Goal: Task Accomplishment & Management: Manage account settings

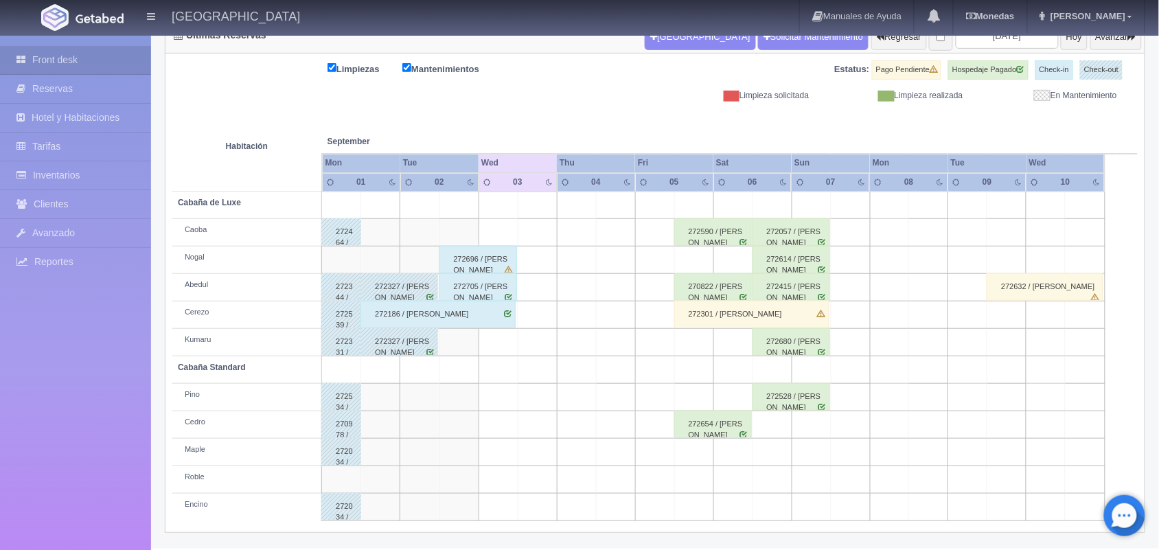
scroll to position [156, 0]
click at [495, 290] on div "272705 / [PERSON_NAME]" at bounding box center [478, 286] width 78 height 27
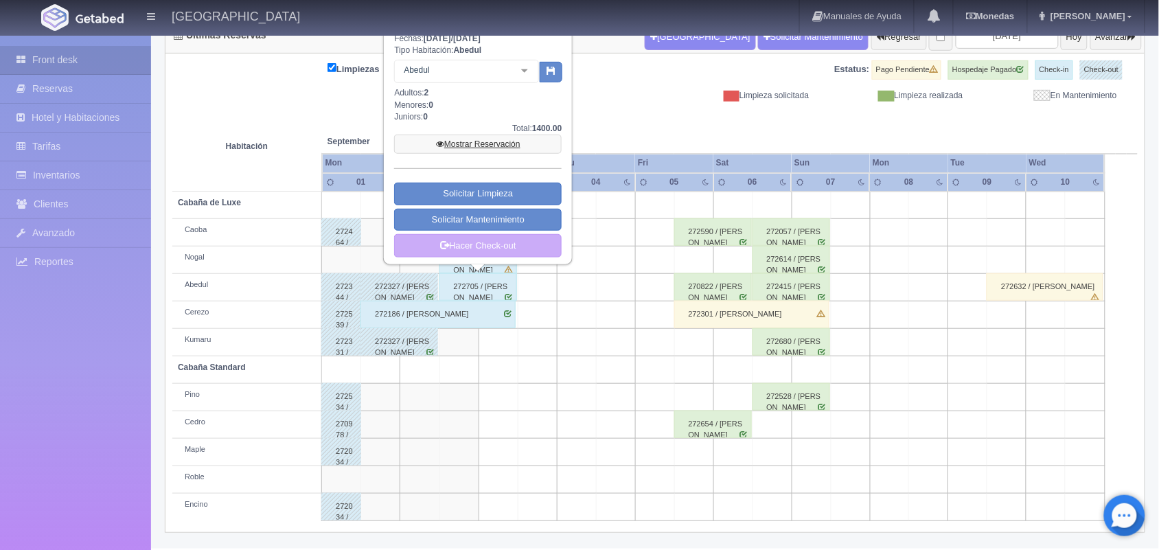
click at [483, 141] on link "Mostrar Reservación" at bounding box center [478, 144] width 168 height 19
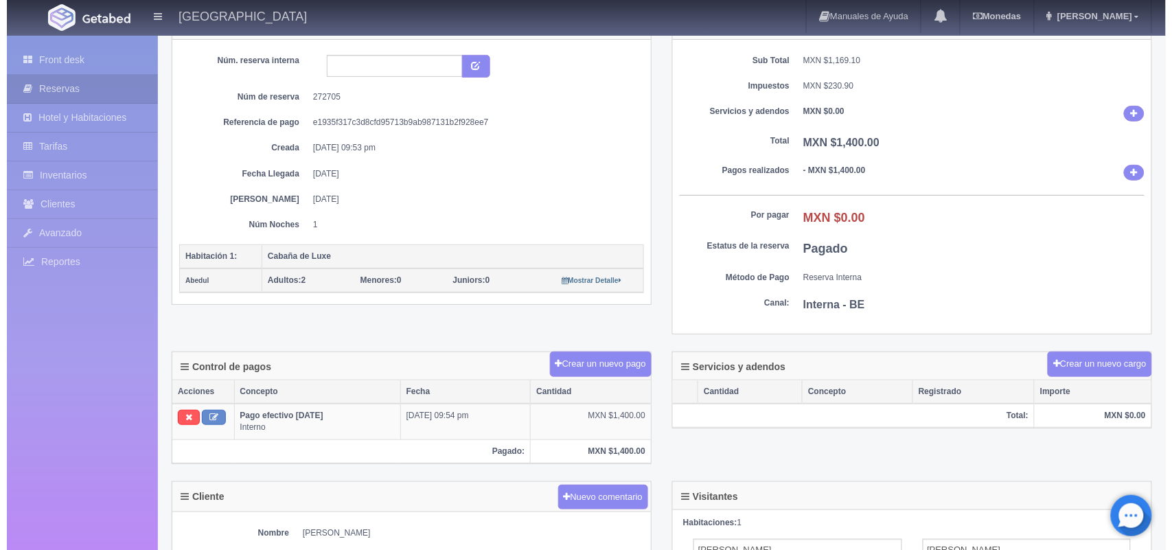
scroll to position [108, 0]
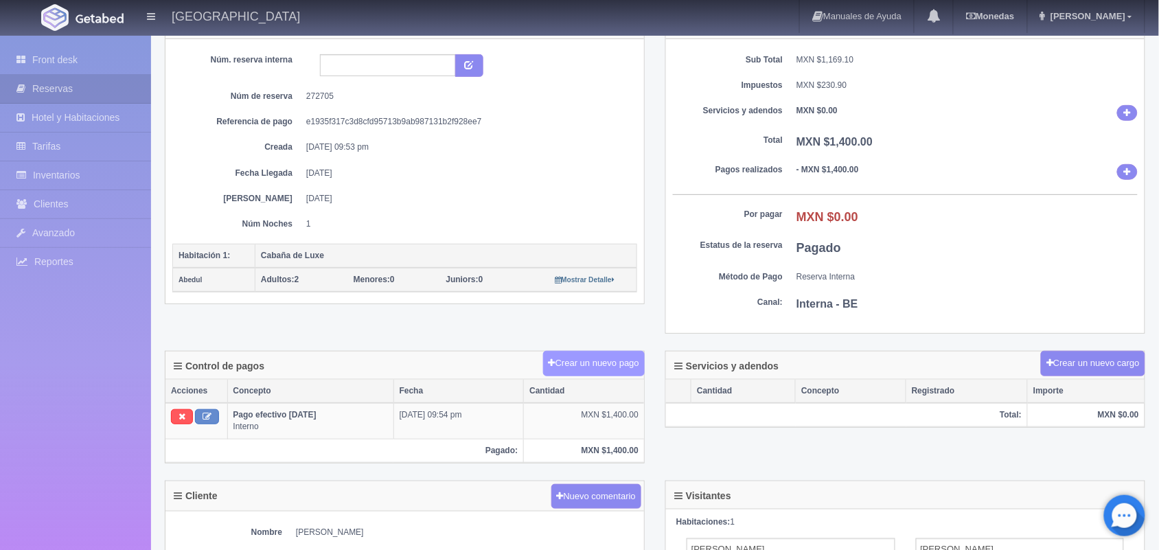
click at [592, 371] on button "Crear un nuevo pago" at bounding box center [594, 363] width 102 height 25
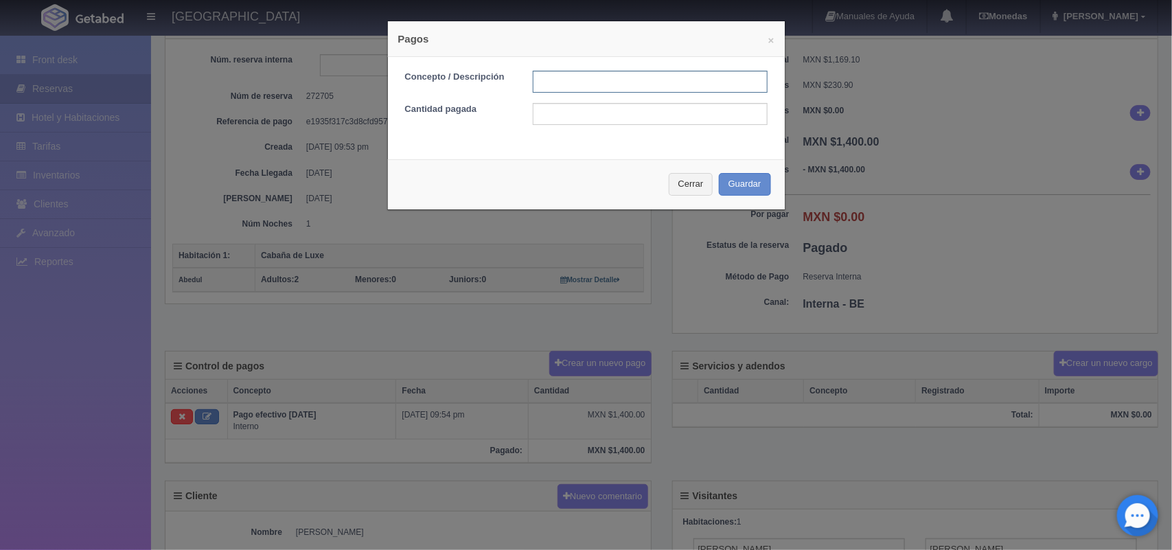
click at [573, 84] on input "text" at bounding box center [650, 82] width 235 height 22
click at [507, 306] on div "× Pagos Concepto / Descripción Cantidad pagada Cerrar Guardar" at bounding box center [586, 275] width 1172 height 550
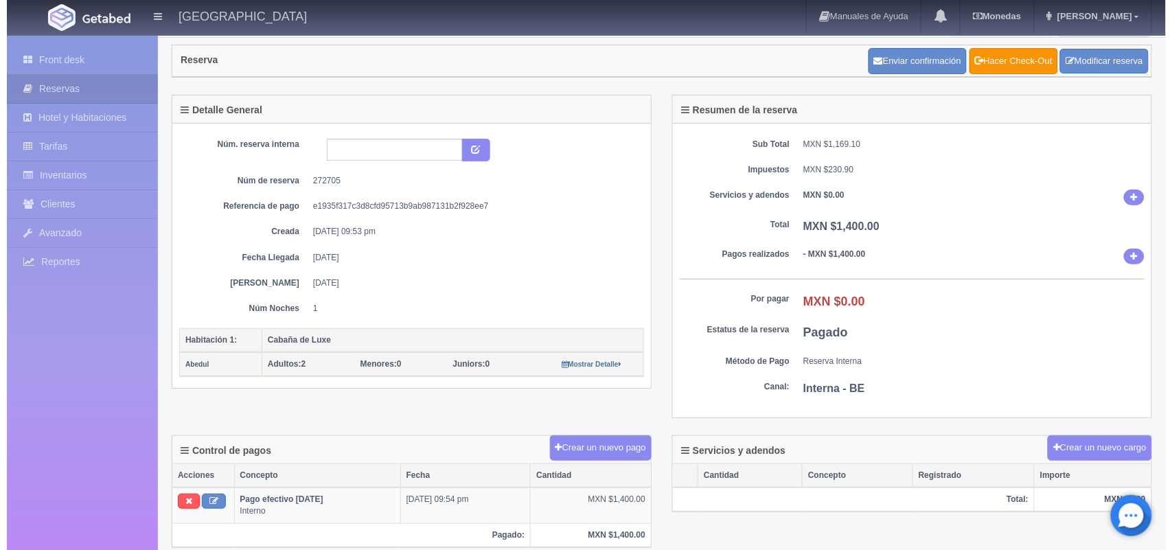
scroll to position [0, 0]
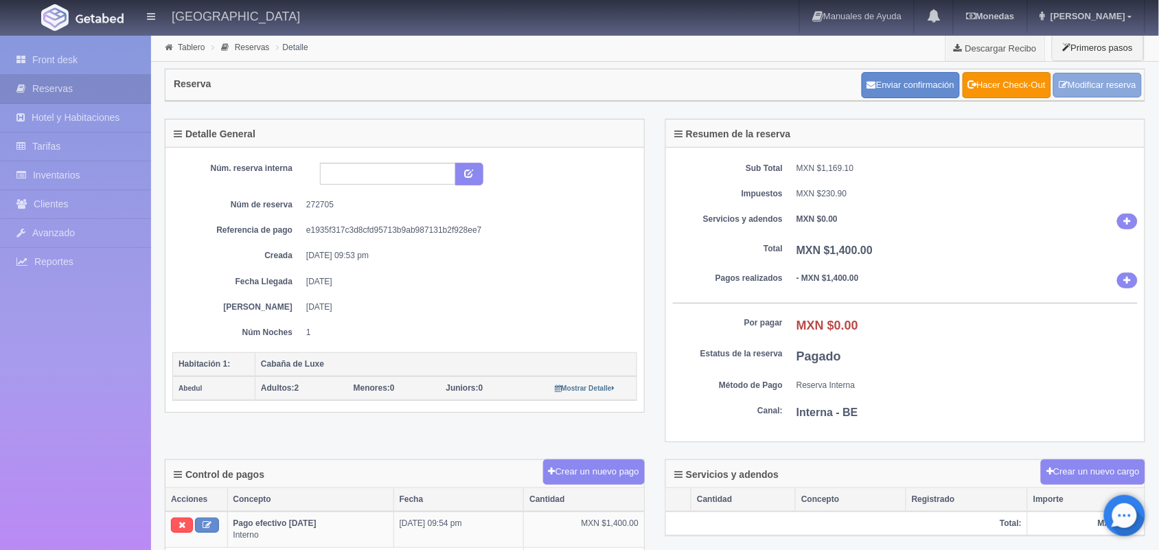
click at [1079, 80] on link "Modificar reserva" at bounding box center [1097, 85] width 89 height 25
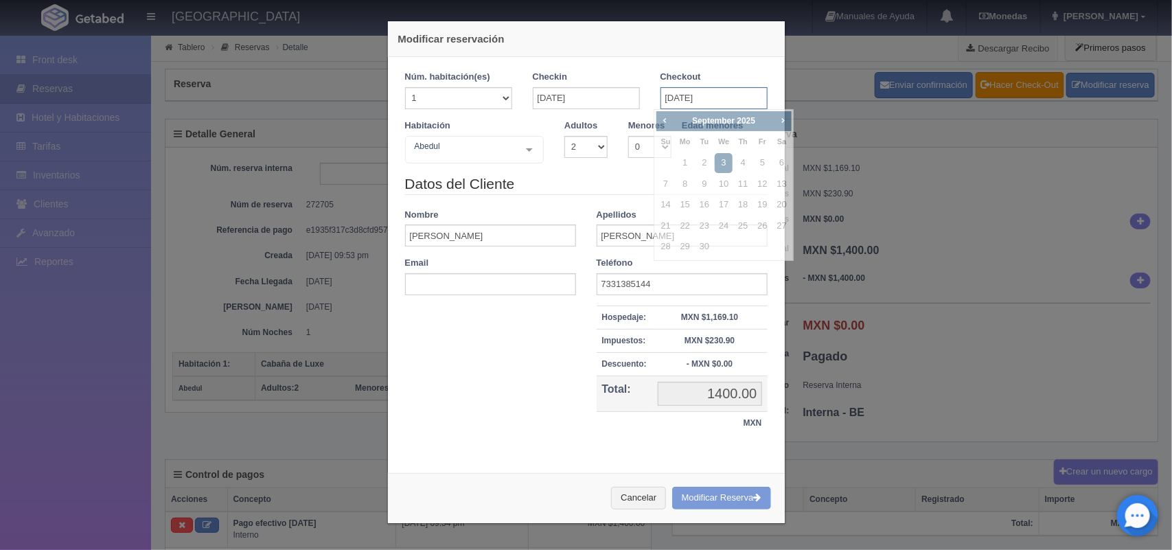
click at [678, 107] on input "03-09-2025" at bounding box center [714, 98] width 107 height 22
click at [745, 160] on link "4" at bounding box center [743, 163] width 18 height 20
type input "04-09-2025"
checkbox input "false"
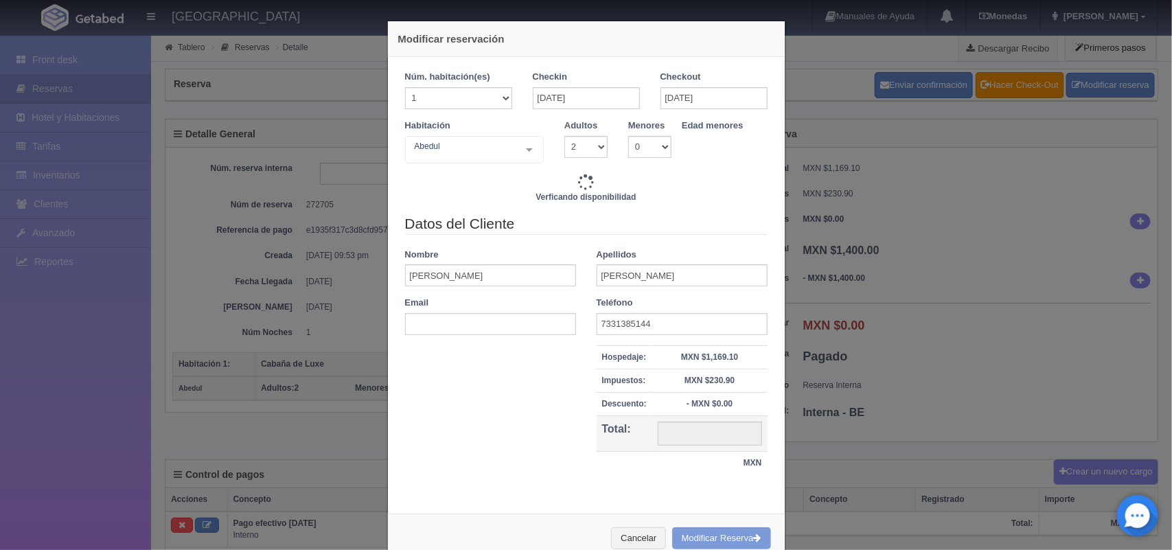
type input "3000.00"
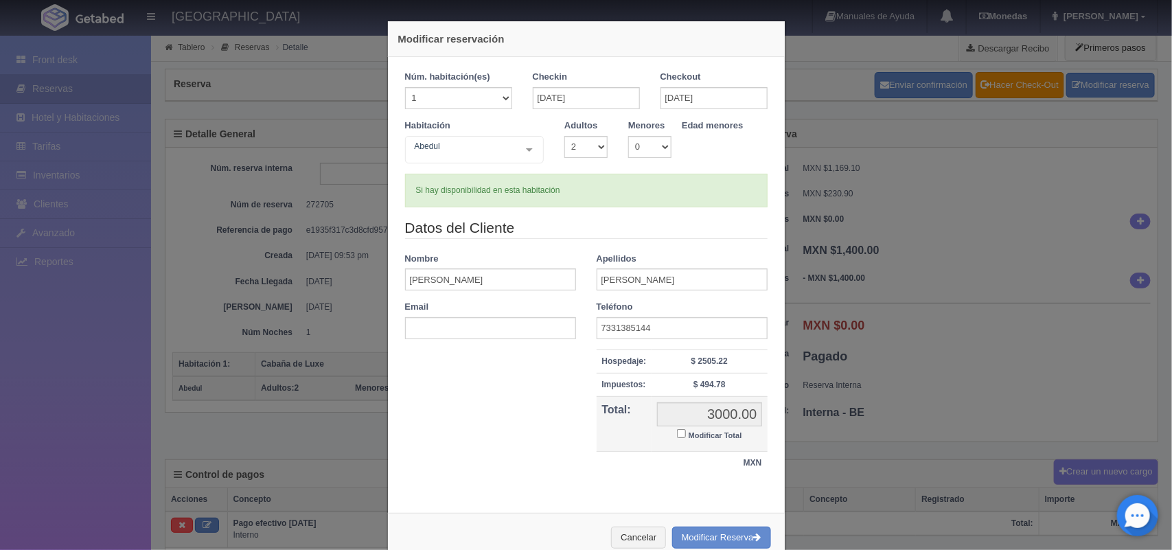
scroll to position [36, 0]
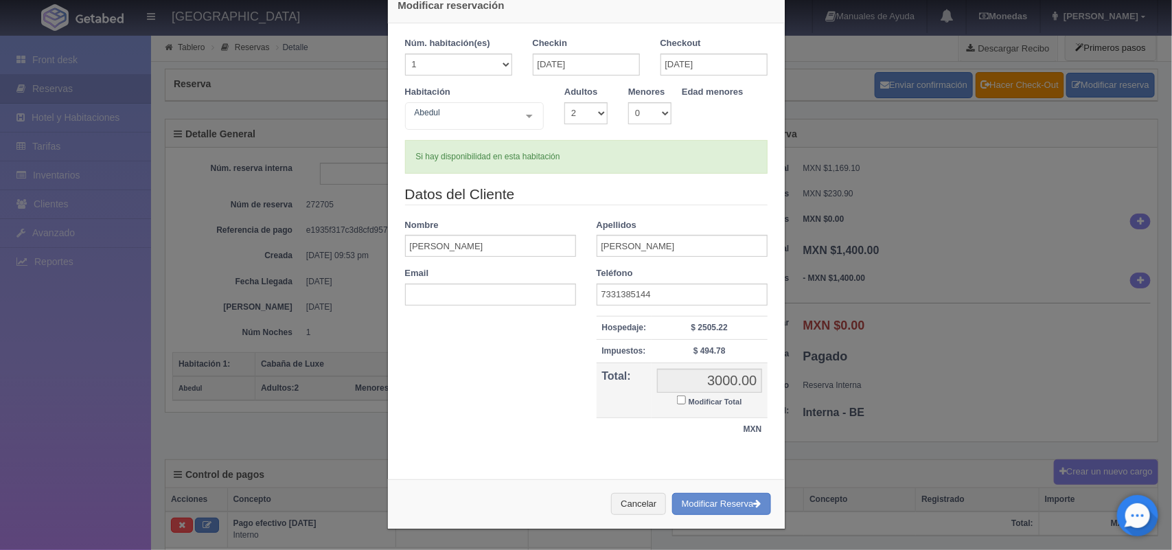
click at [677, 402] on input "Modificar Total" at bounding box center [681, 399] width 9 height 9
checkbox input "true"
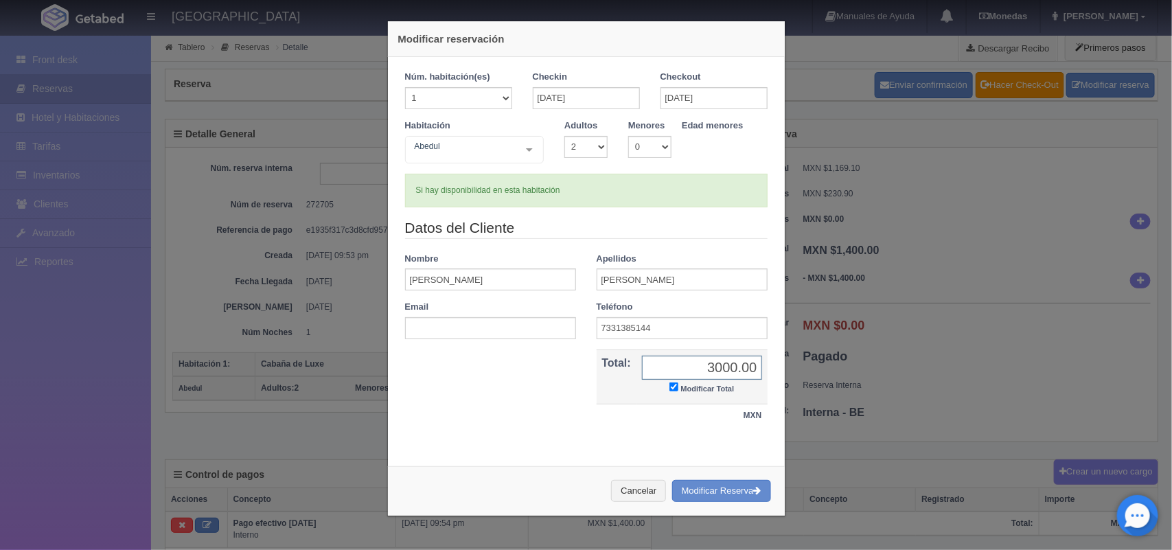
scroll to position [0, 0]
type input "2800.00"
click at [733, 490] on button "Modificar Reserva" at bounding box center [721, 491] width 99 height 23
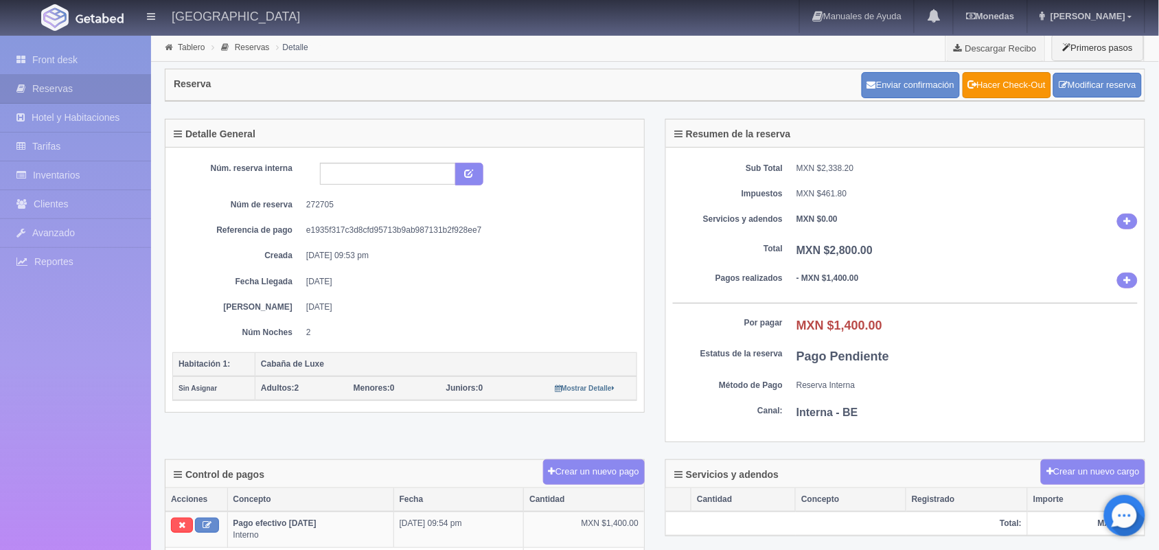
click at [632, 84] on div "Reserva Enviar confirmación Hacer Check-Out Modificar reserva" at bounding box center [654, 85] width 979 height 32
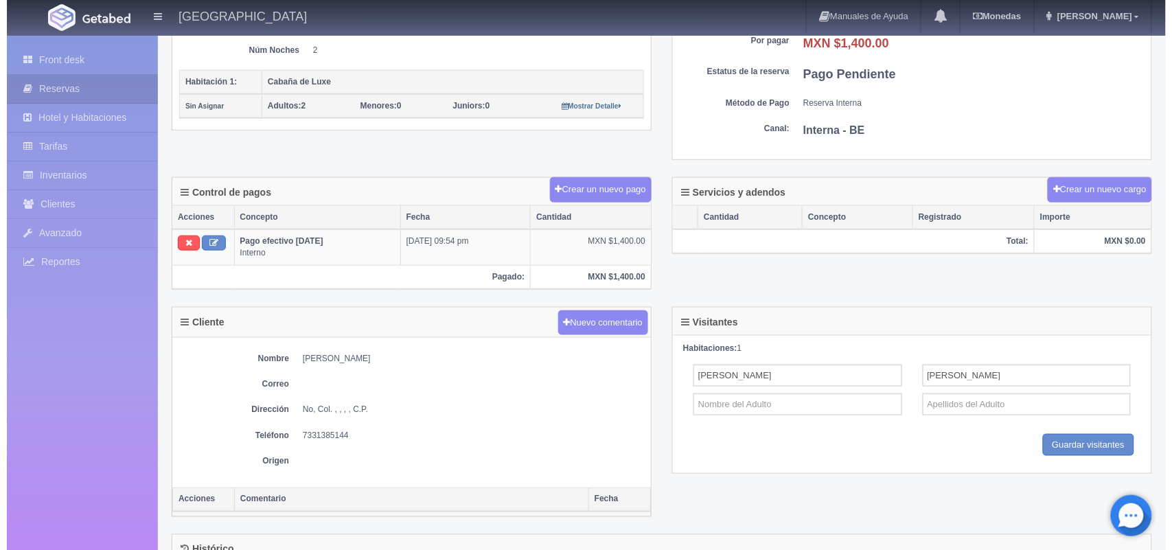
scroll to position [283, 0]
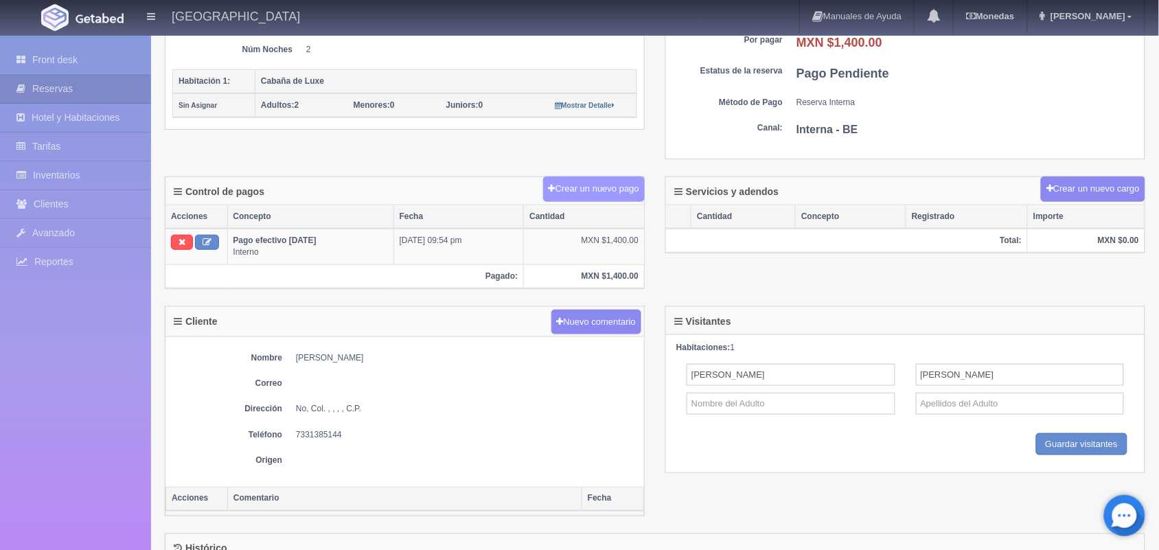
click at [577, 186] on button "Crear un nuevo pago" at bounding box center [594, 188] width 102 height 25
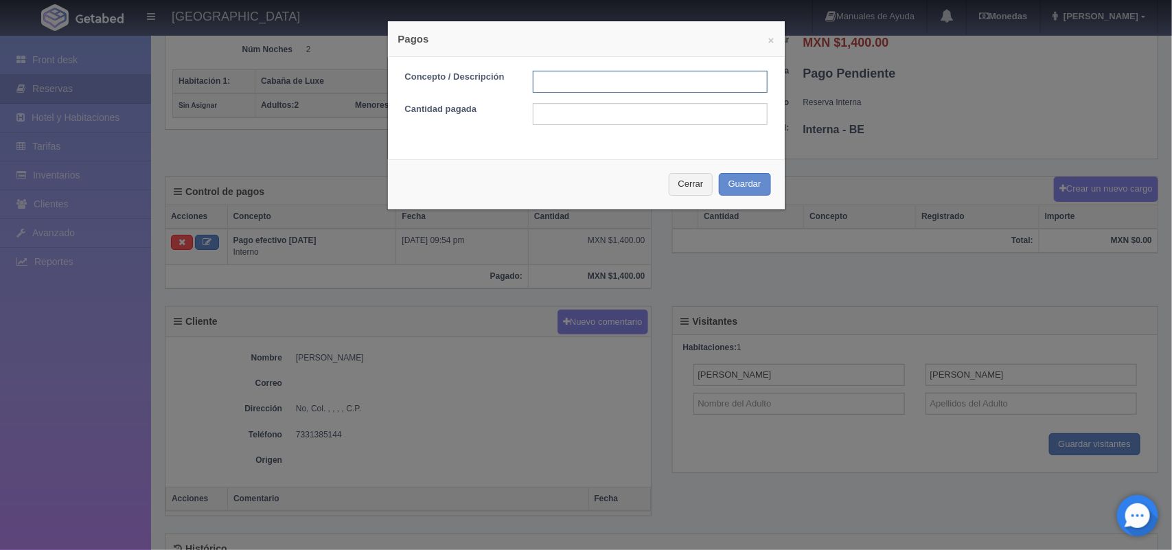
click at [542, 91] on input "text" at bounding box center [650, 82] width 235 height 22
type input "Pago efectivo"
click at [680, 130] on div "Concepto / Descripción Pago efectivo Cantidad pagada" at bounding box center [586, 103] width 397 height 92
click at [623, 111] on input "text" at bounding box center [650, 114] width 235 height 22
type input "1400.00"
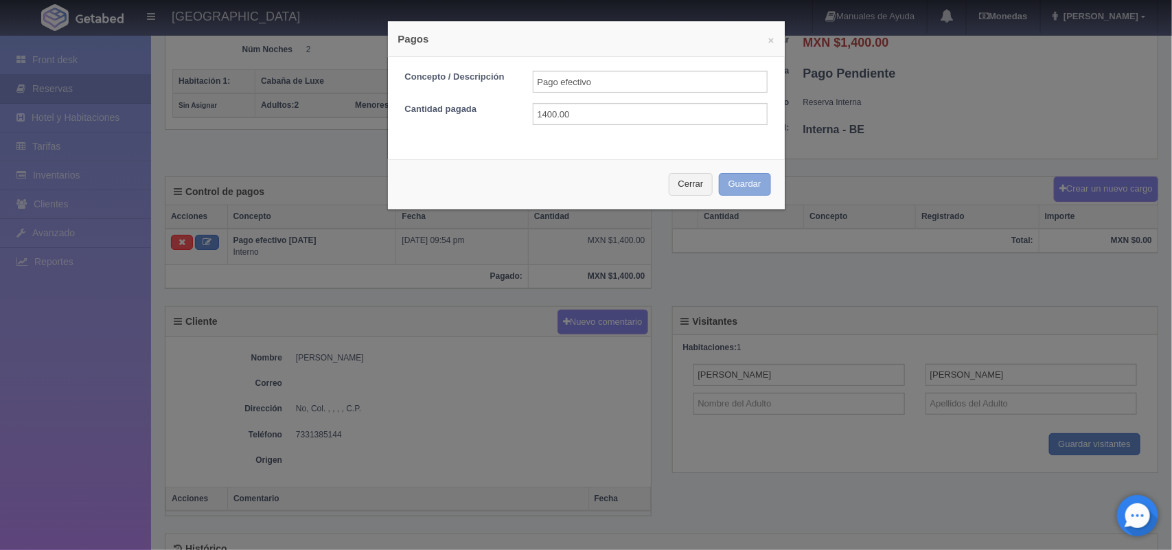
click at [747, 183] on button "Guardar" at bounding box center [745, 184] width 52 height 23
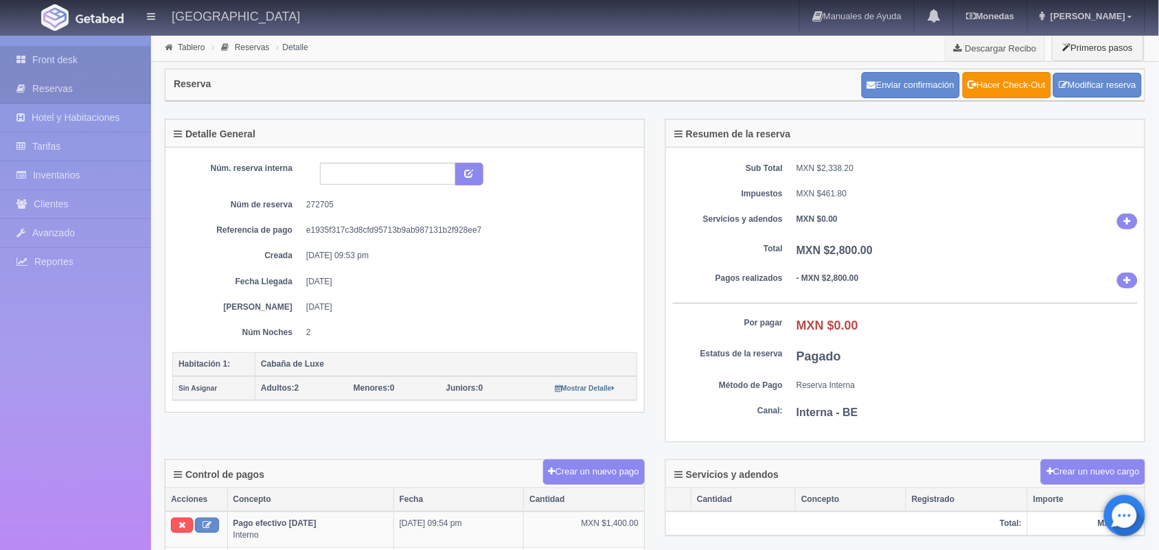
click at [69, 59] on link "Front desk" at bounding box center [75, 60] width 151 height 28
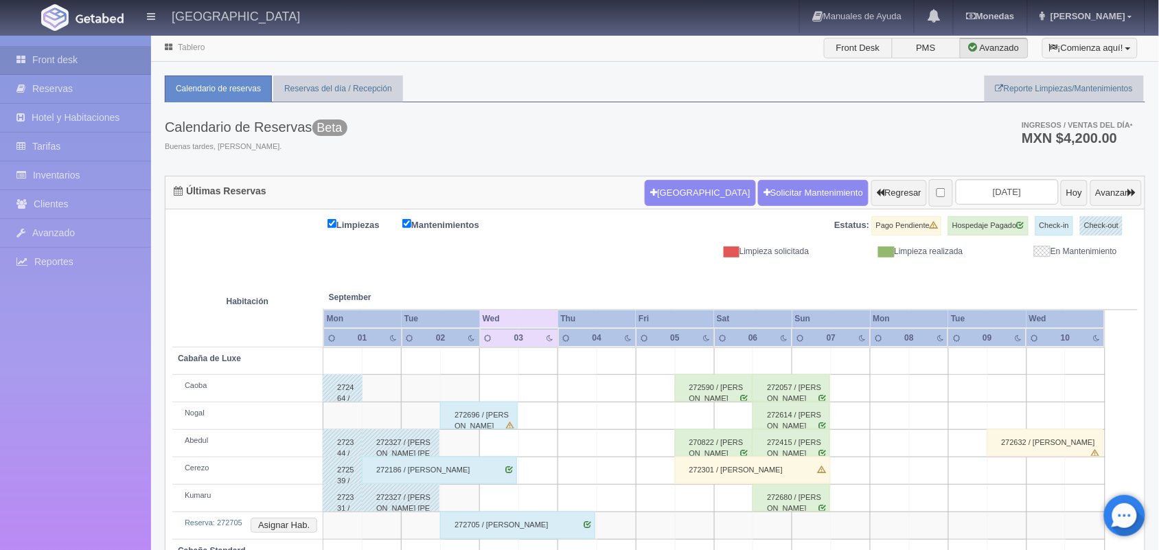
click at [69, 59] on link "Front desk" at bounding box center [75, 60] width 151 height 28
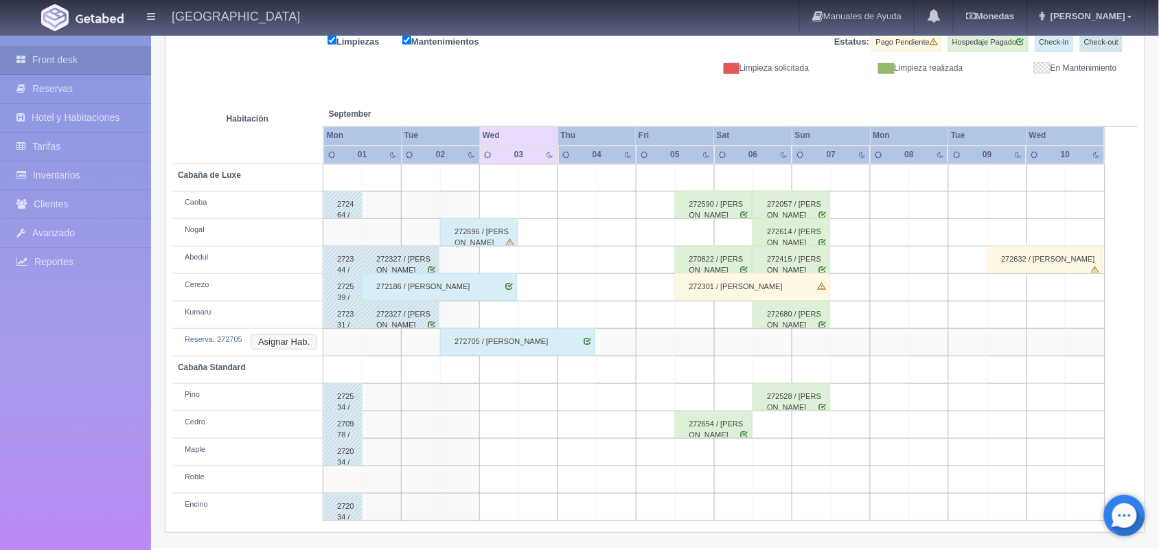
click at [273, 341] on button "Asignar Hab." at bounding box center [284, 341] width 67 height 15
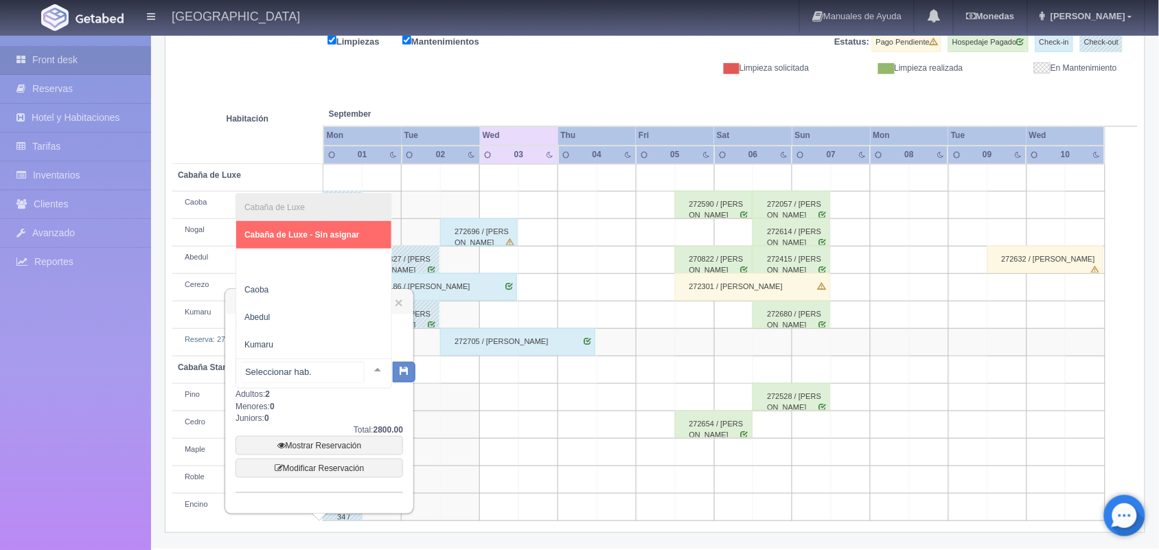
click at [366, 364] on div at bounding box center [377, 369] width 27 height 21
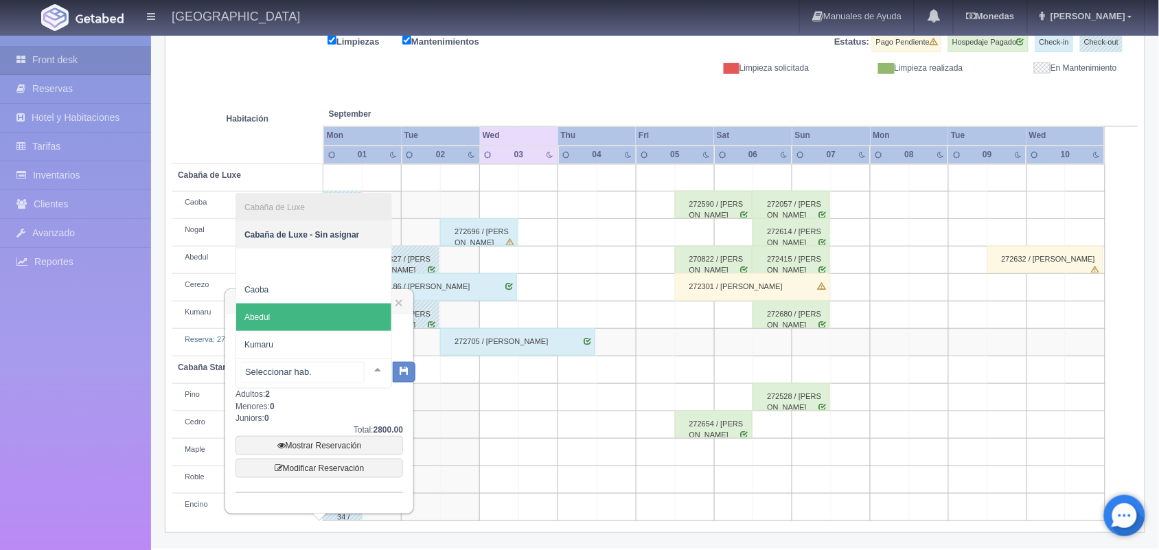
click at [327, 307] on span "Abedul" at bounding box center [313, 316] width 155 height 27
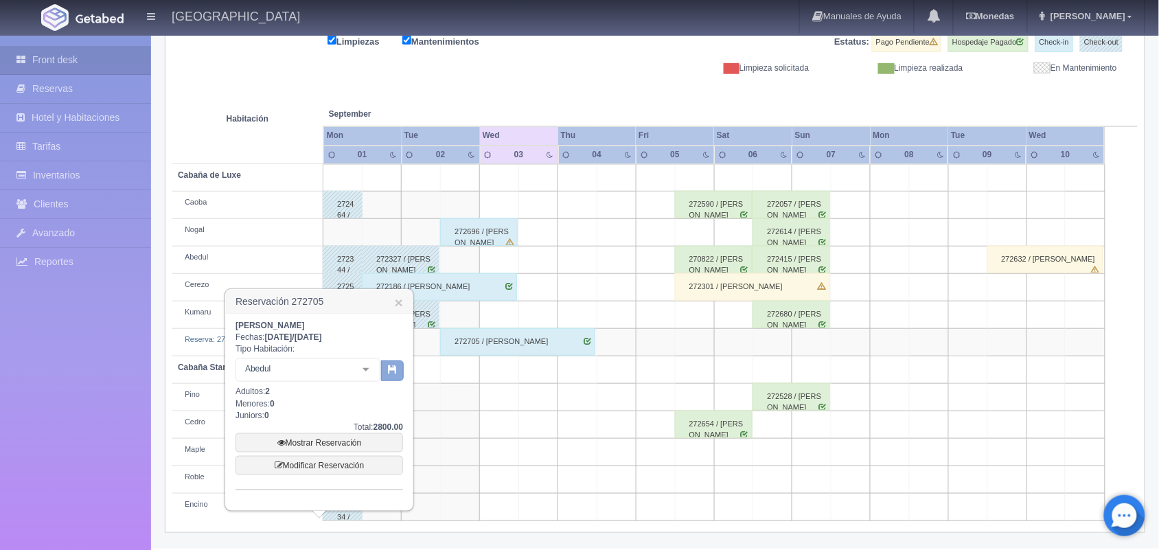
click at [393, 365] on icon "button" at bounding box center [392, 369] width 9 height 9
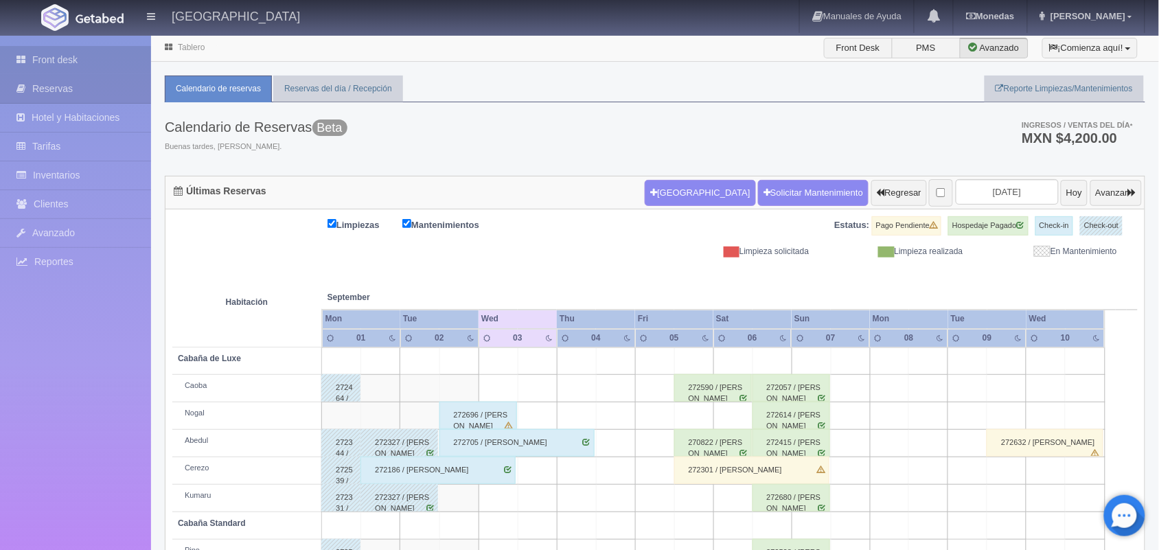
click at [89, 66] on link "Front desk" at bounding box center [75, 60] width 151 height 28
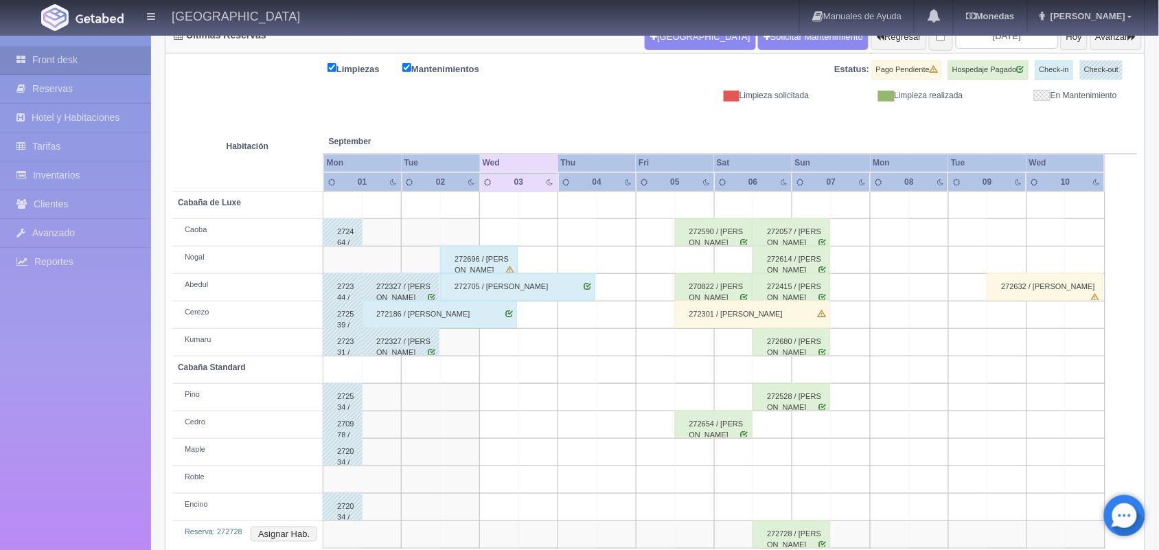
scroll to position [183, 0]
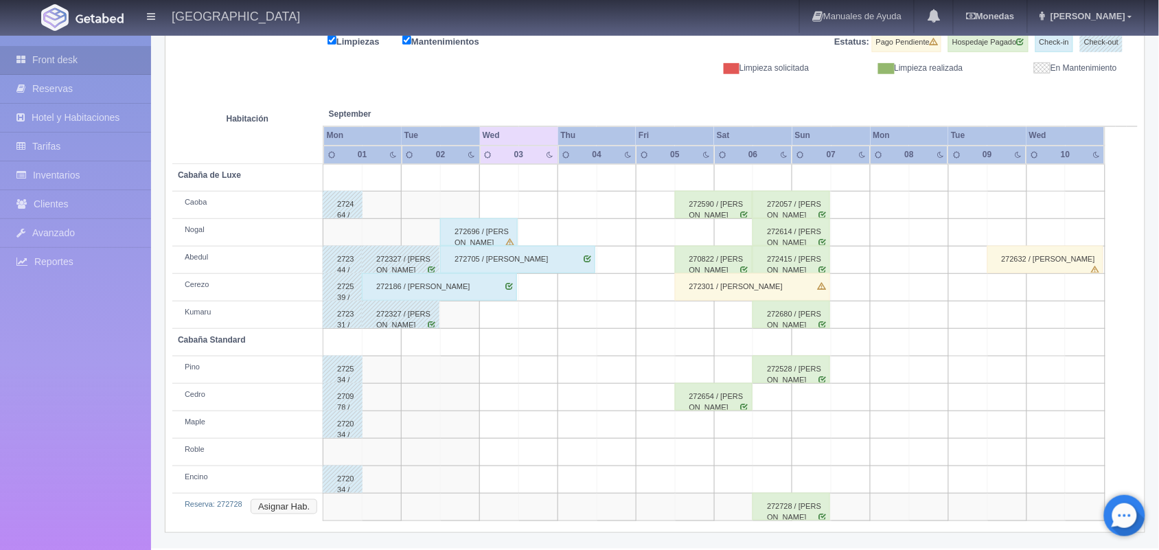
click at [269, 510] on button "Asignar Hab." at bounding box center [284, 506] width 67 height 15
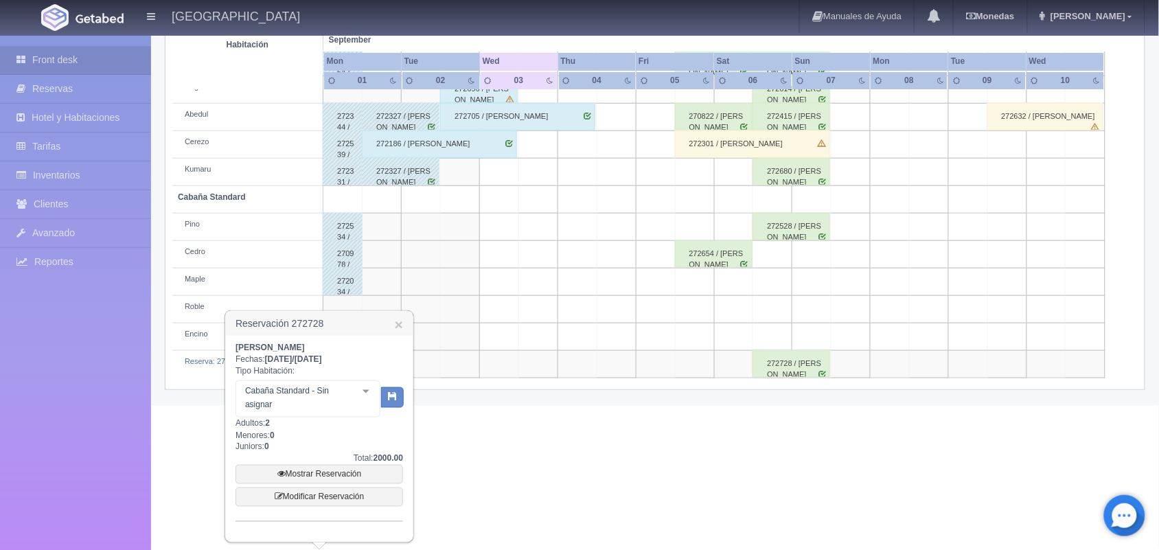
scroll to position [320, 0]
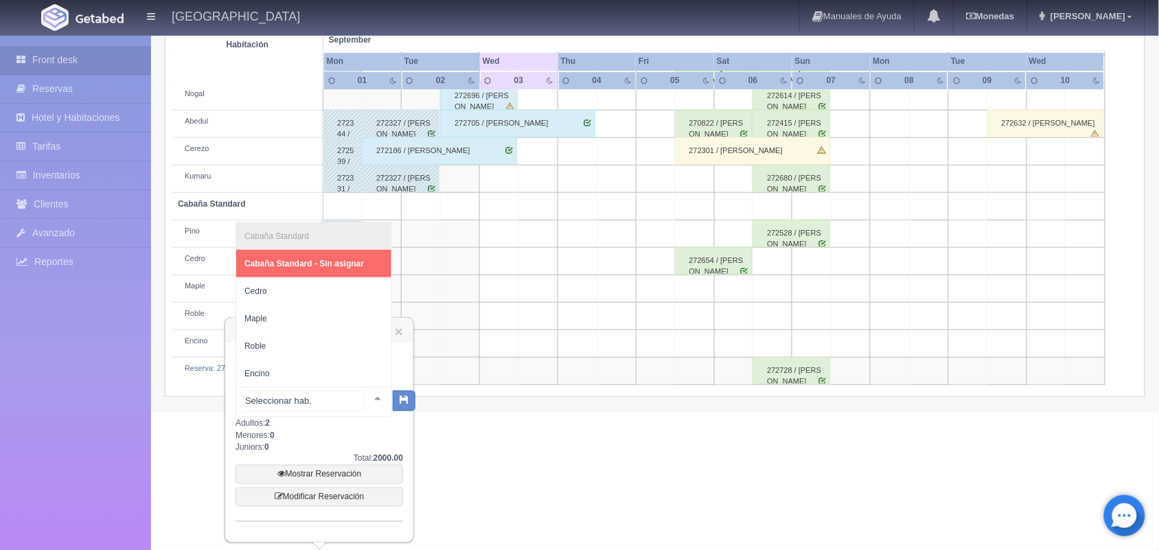
click at [364, 391] on div at bounding box center [377, 398] width 27 height 21
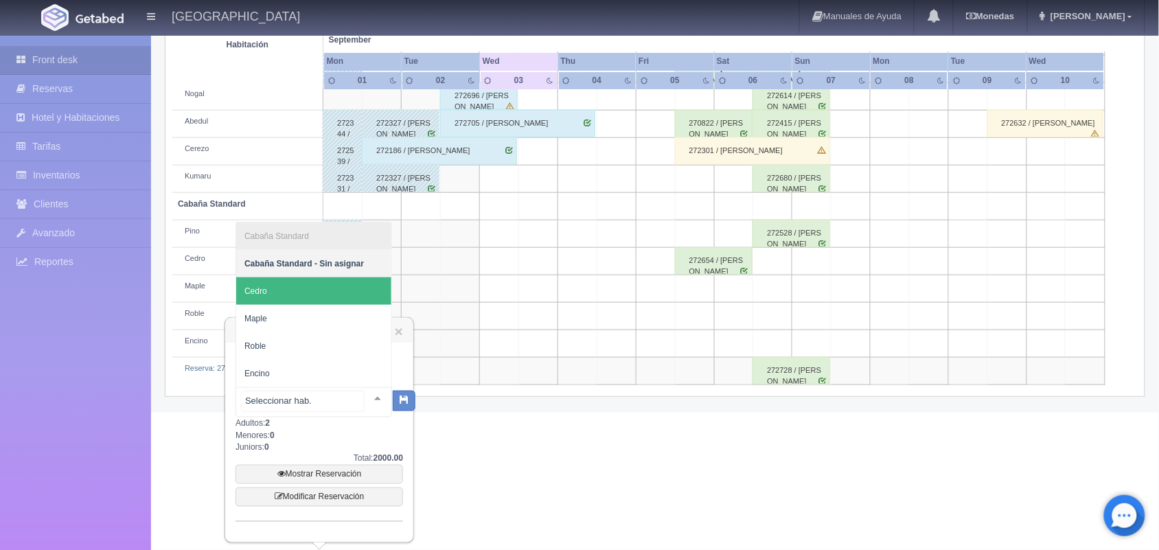
click at [325, 302] on span "Cedro" at bounding box center [313, 290] width 155 height 27
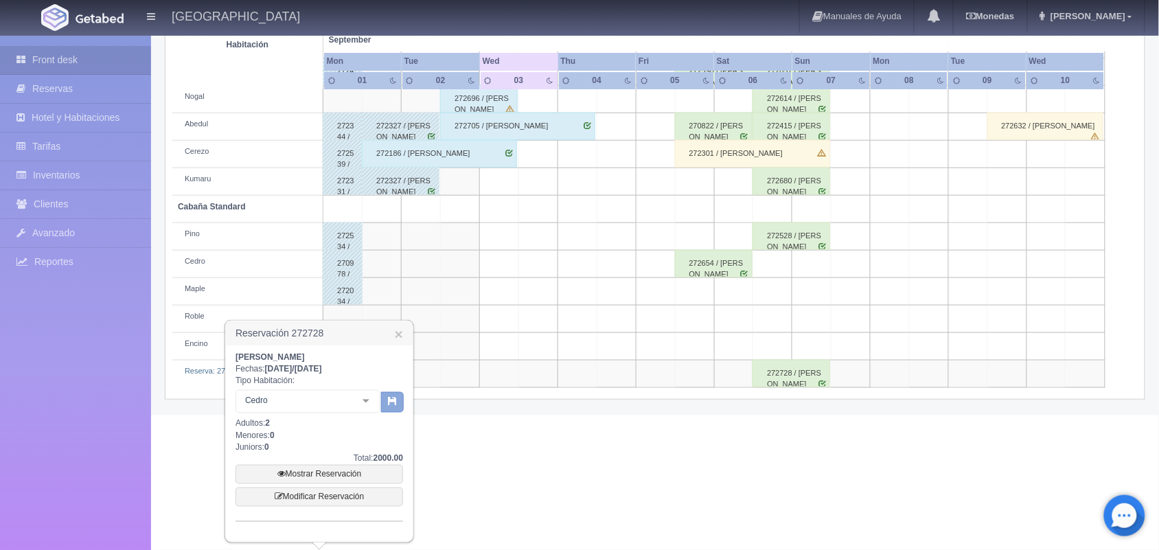
click at [395, 400] on icon "button" at bounding box center [392, 400] width 9 height 9
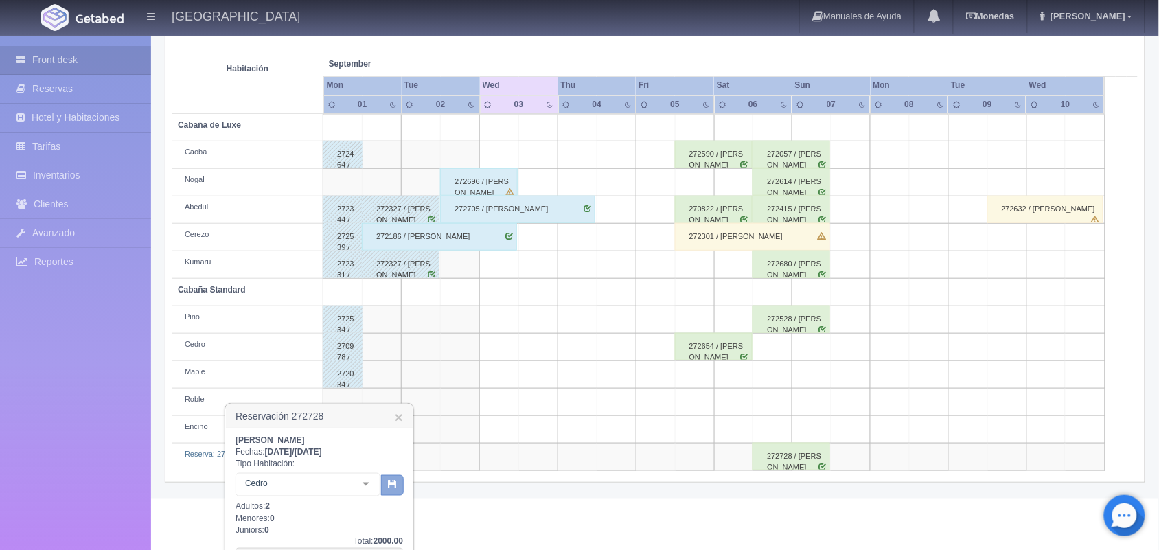
scroll to position [231, 0]
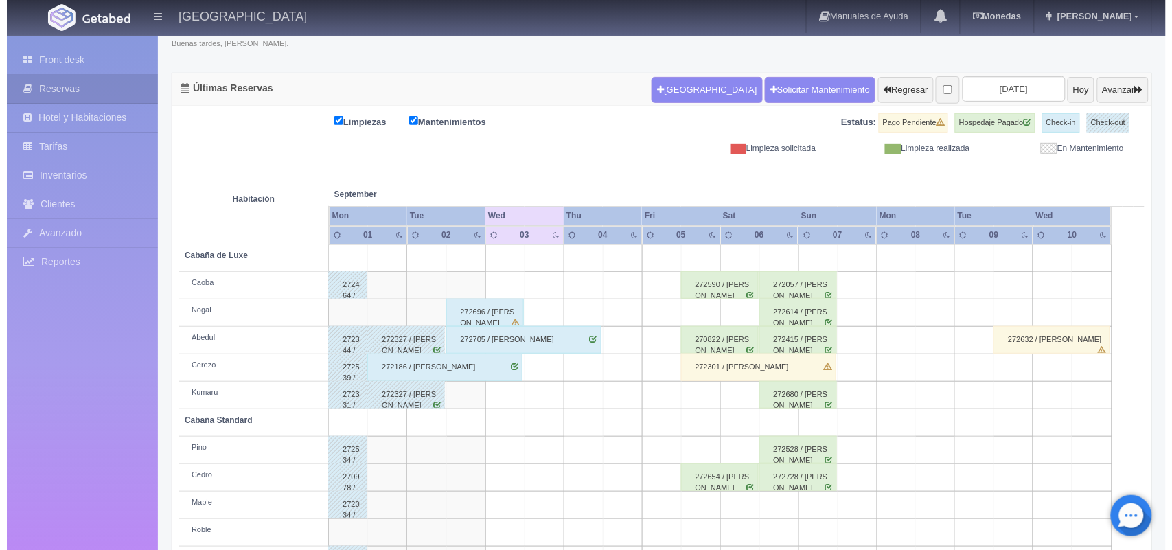
scroll to position [156, 0]
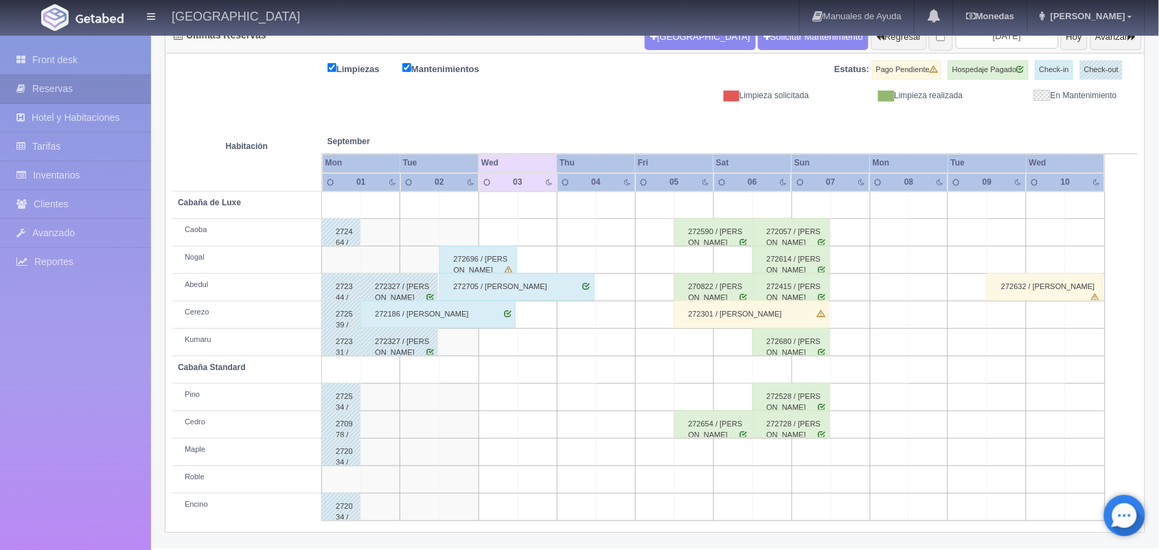
click at [705, 457] on td at bounding box center [693, 452] width 39 height 27
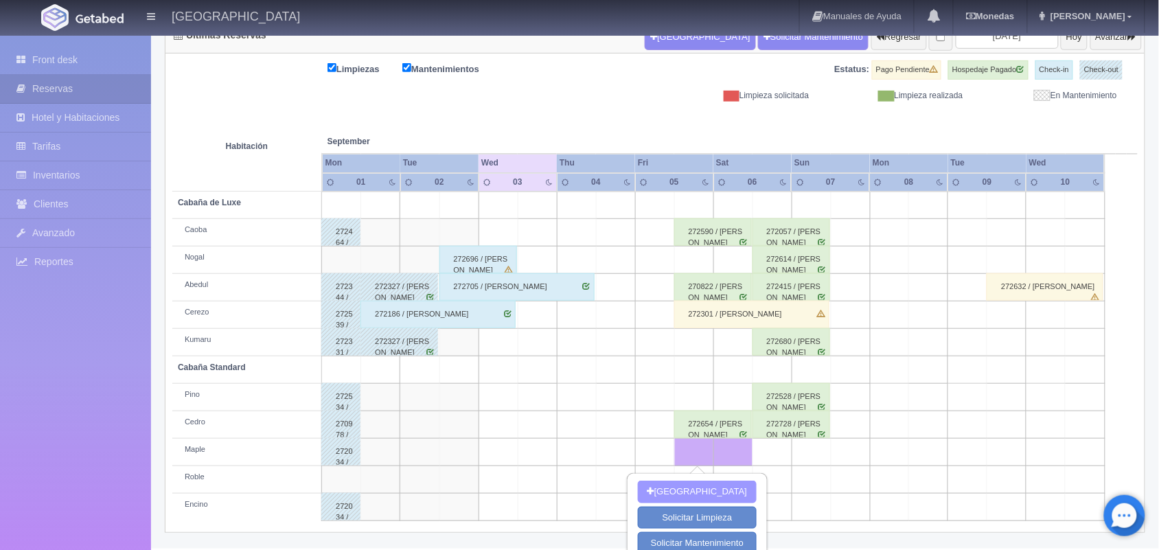
click at [702, 484] on button "[GEOGRAPHIC_DATA]" at bounding box center [697, 492] width 119 height 23
type input "[DATE]"
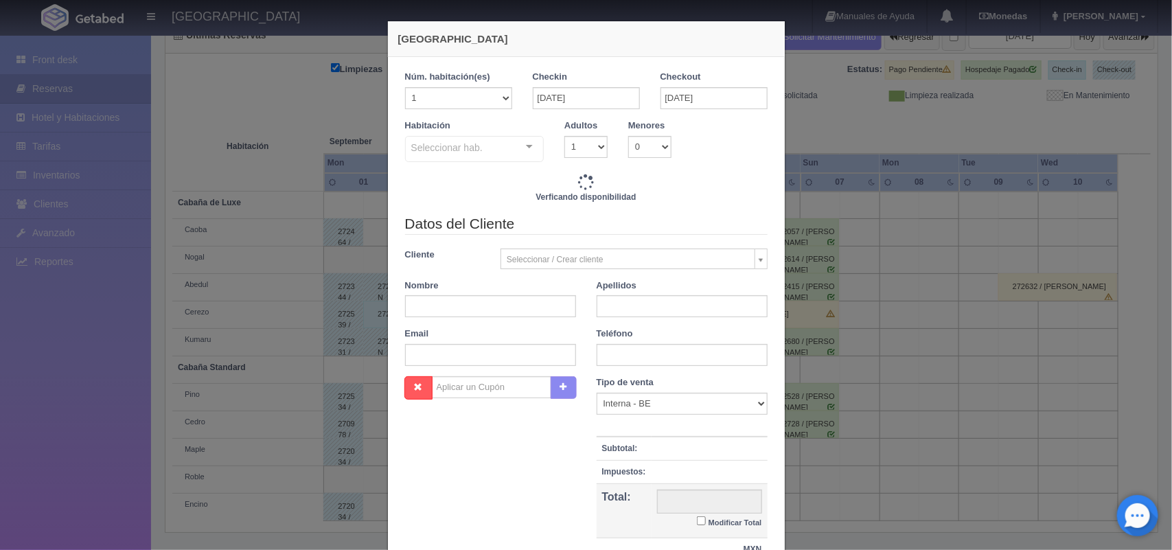
checkbox input "false"
type input "1600.00"
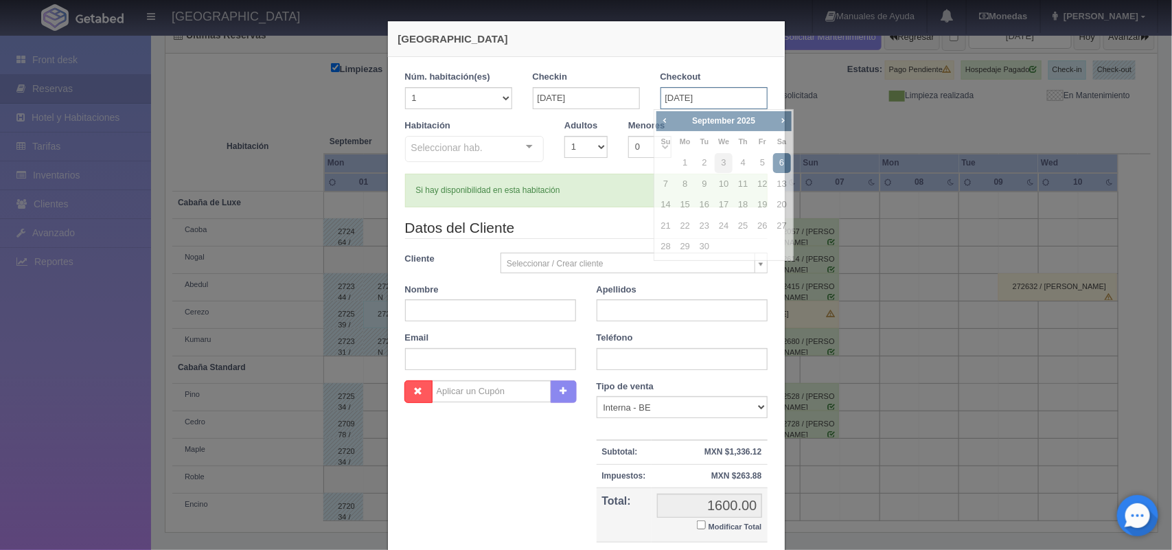
click at [676, 100] on input "[DATE]" at bounding box center [714, 98] width 107 height 22
checkbox input "false"
click at [669, 191] on link "7" at bounding box center [666, 184] width 18 height 20
type input "07-09-2025"
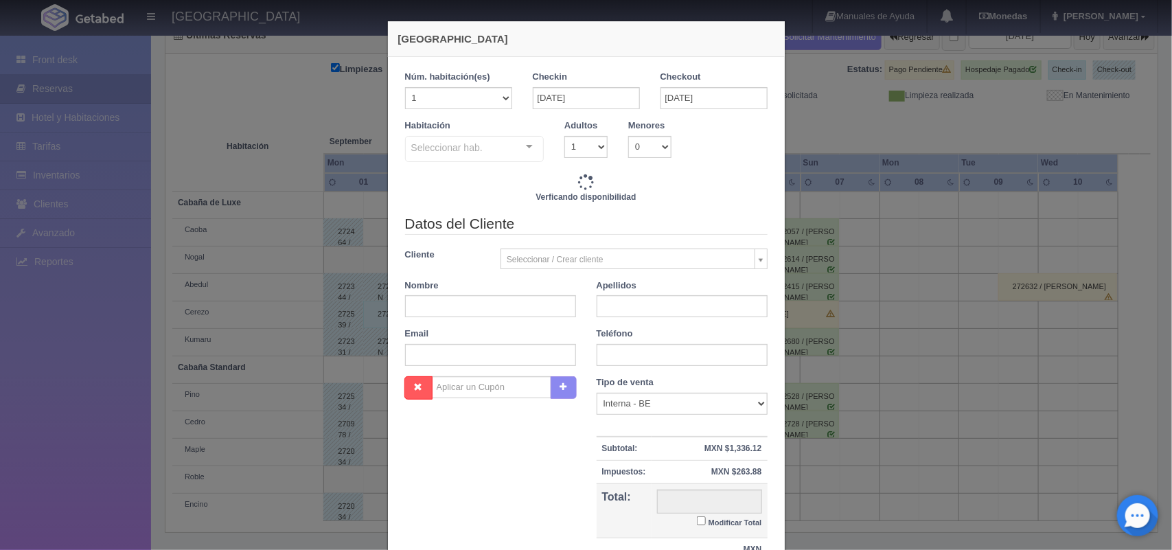
checkbox input "false"
type input "3600.00"
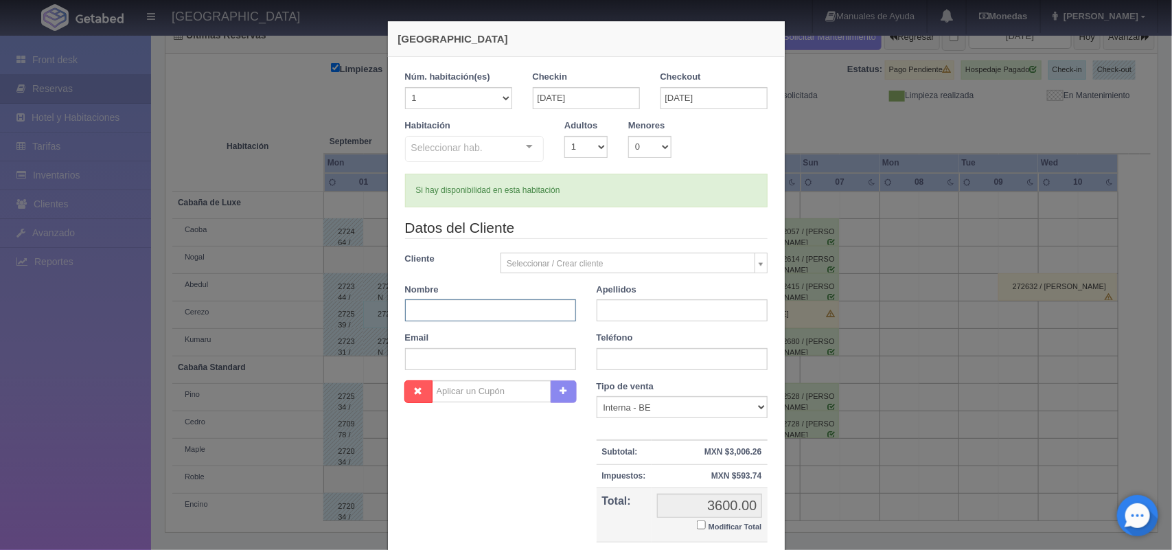
click at [510, 316] on input "text" at bounding box center [490, 310] width 171 height 22
checkbox input "false"
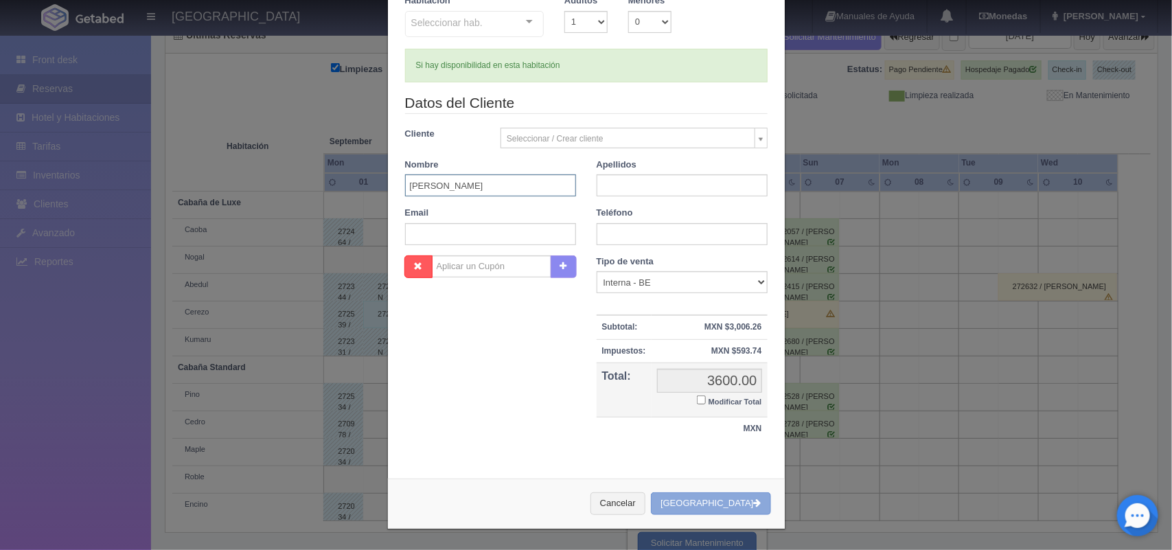
type input "edith"
click at [704, 510] on button "[GEOGRAPHIC_DATA]" at bounding box center [710, 503] width 119 height 23
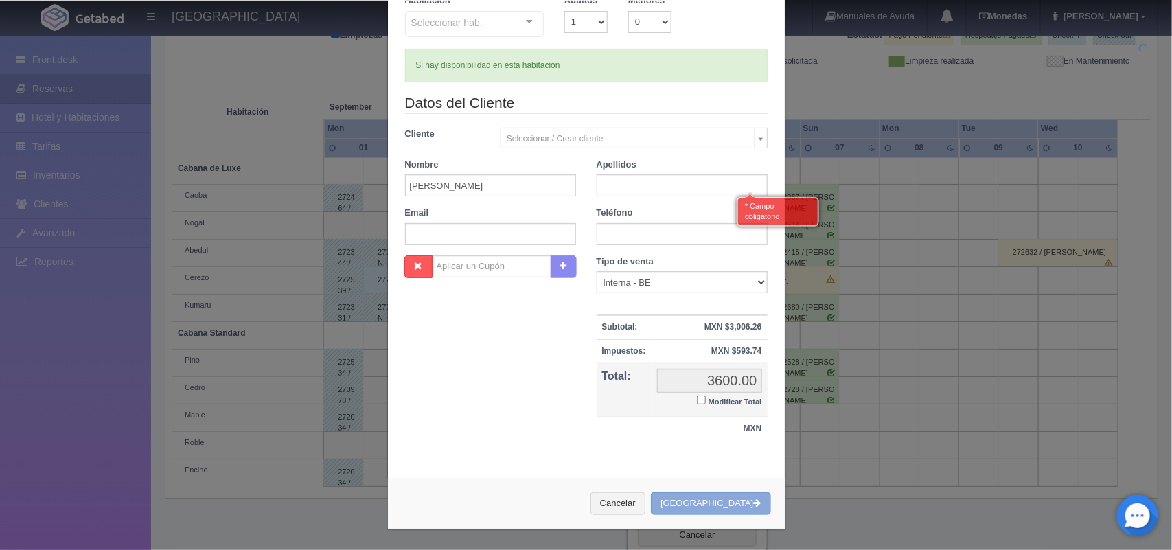
scroll to position [196, 0]
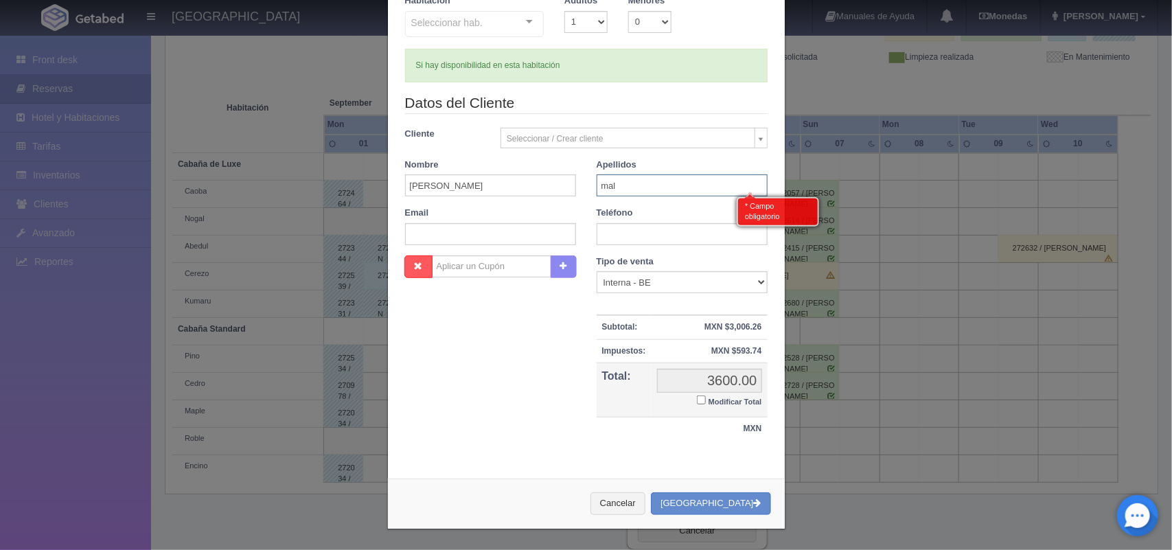
type input "Maldonado"
click at [722, 505] on button "[GEOGRAPHIC_DATA]" at bounding box center [710, 503] width 119 height 23
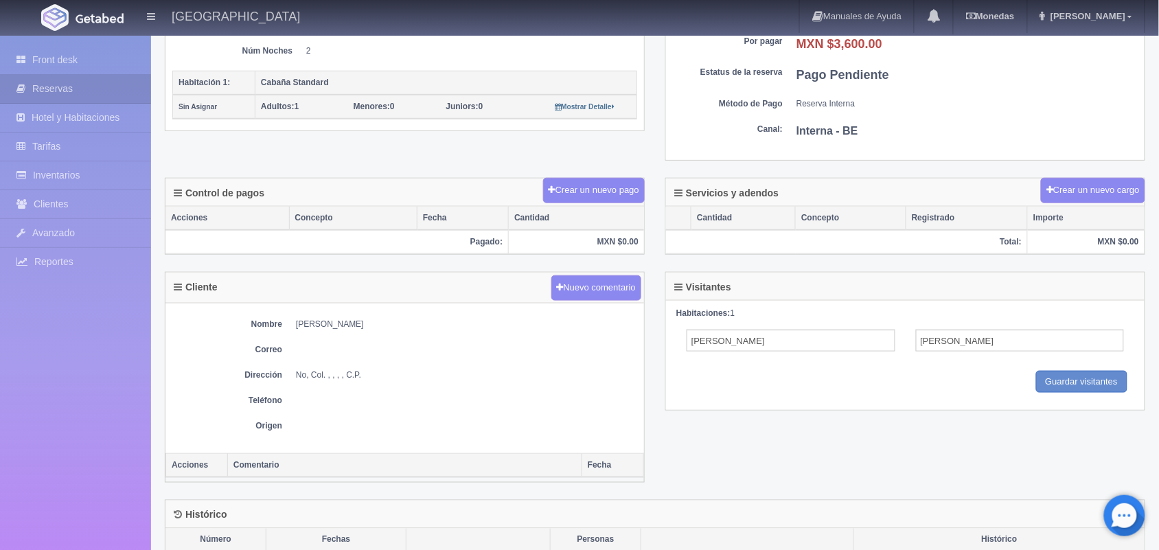
scroll to position [304, 0]
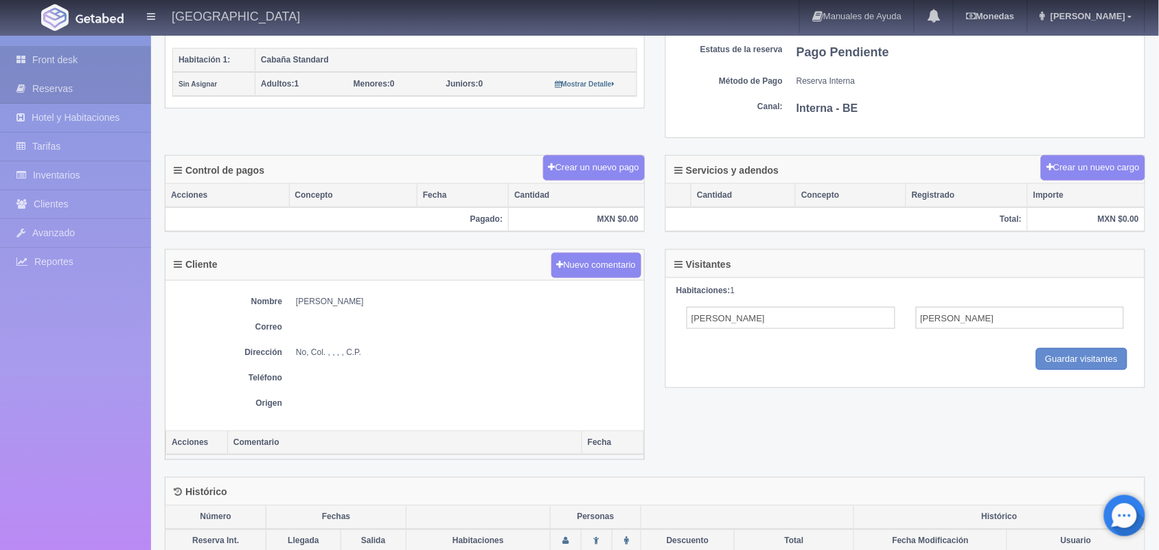
click at [45, 53] on link "Front desk" at bounding box center [75, 60] width 151 height 28
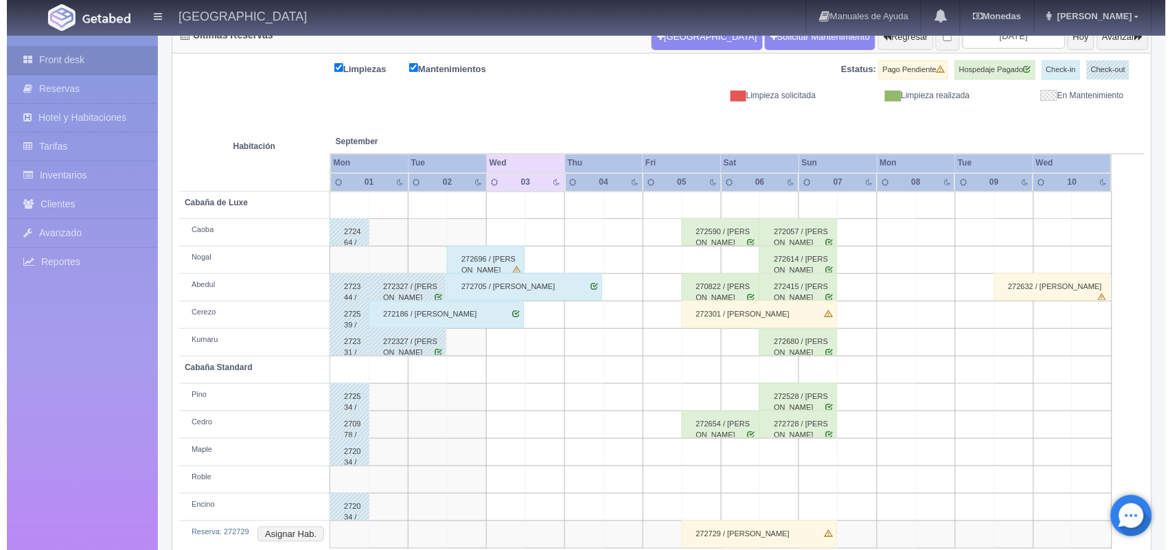
scroll to position [183, 0]
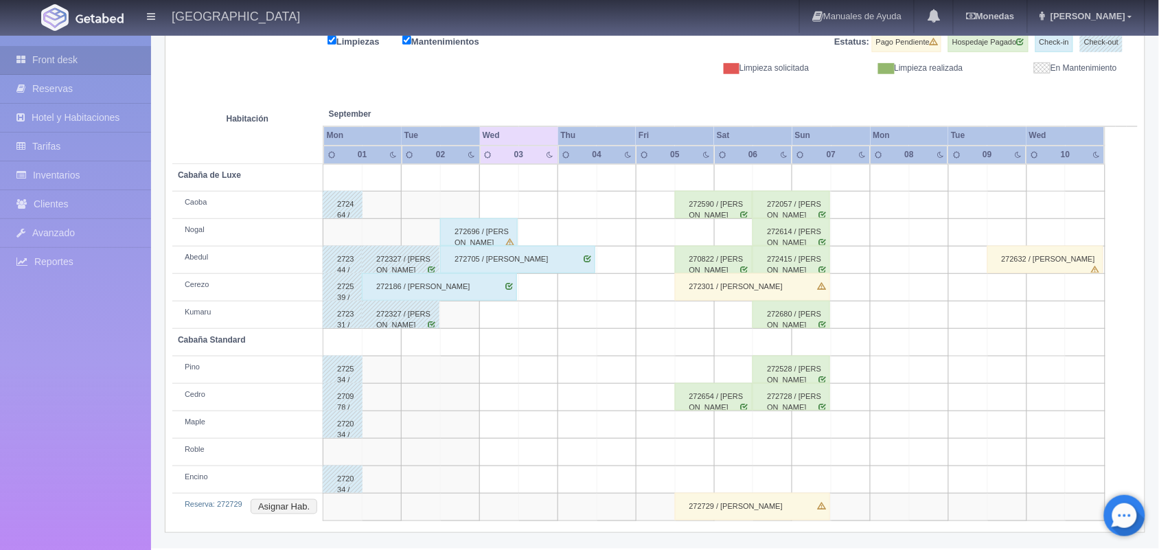
click at [716, 450] on td at bounding box center [733, 452] width 39 height 27
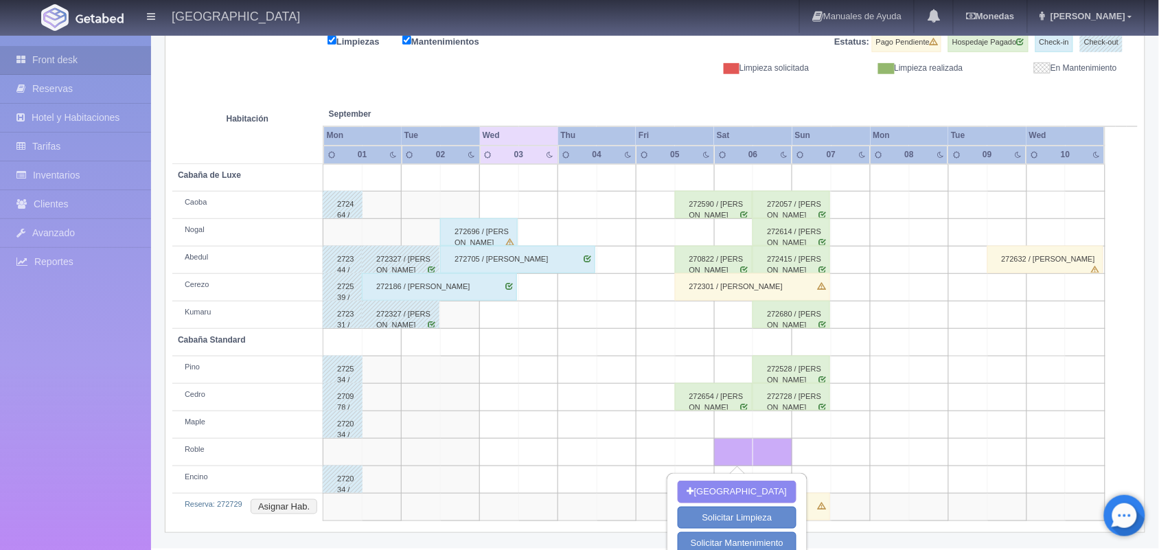
click at [685, 436] on td at bounding box center [694, 424] width 39 height 27
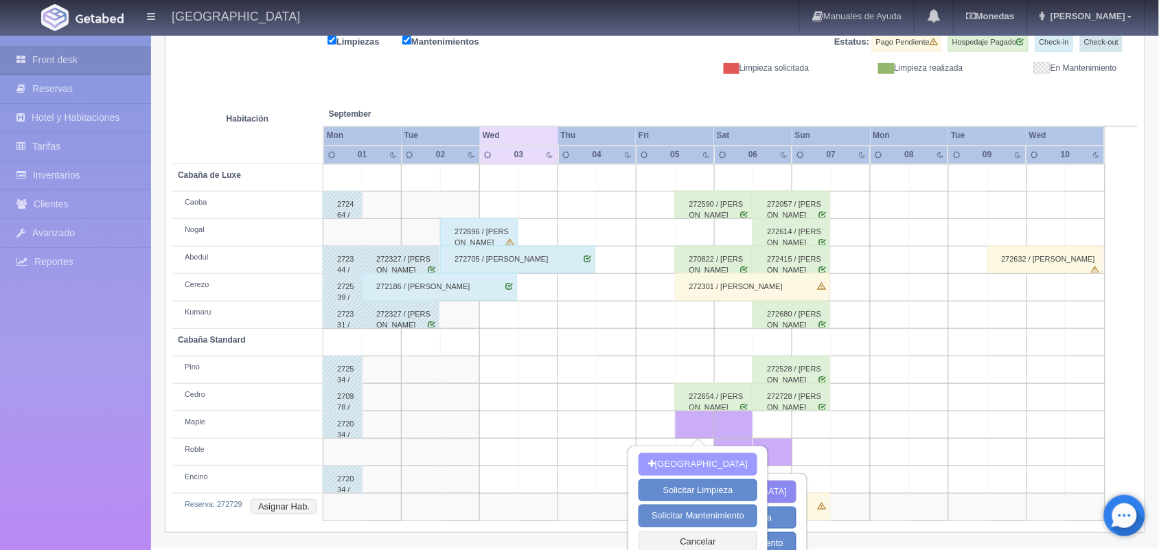
click at [701, 472] on button "[GEOGRAPHIC_DATA]" at bounding box center [698, 464] width 119 height 23
type input "[DATE]"
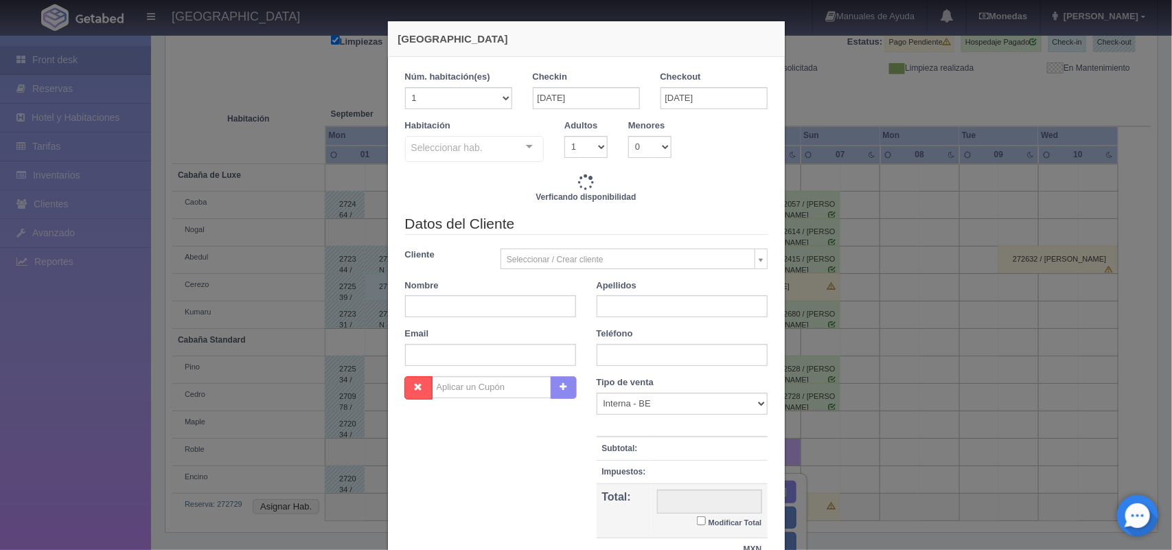
checkbox input "false"
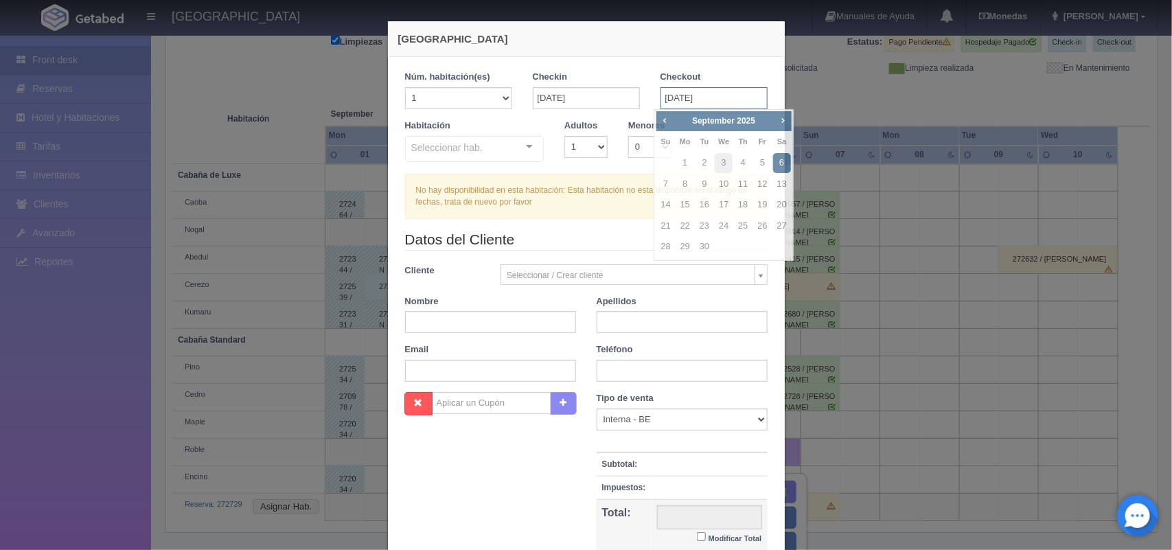
click at [695, 98] on input "[DATE]" at bounding box center [714, 98] width 107 height 22
click at [663, 189] on link "7" at bounding box center [666, 184] width 18 height 20
type input "[DATE]"
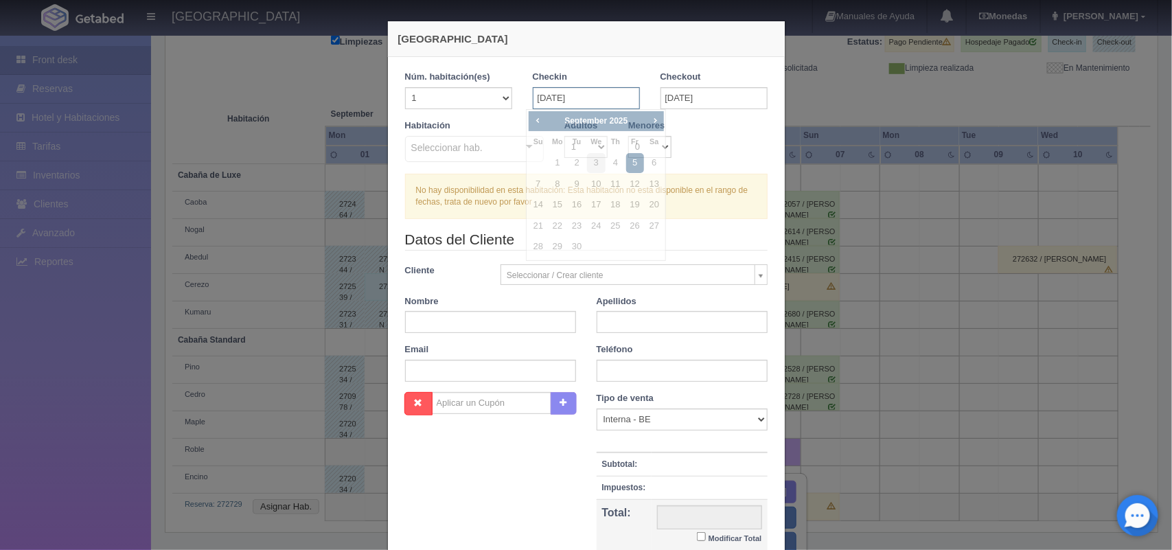
click at [582, 97] on input "[DATE]" at bounding box center [586, 98] width 107 height 22
click at [676, 158] on div "Habitación Seleccionar hab. Cabaña de Luxe Cabaña de Luxe - Sin asignar Cabaña …" at bounding box center [586, 146] width 383 height 54
click at [582, 95] on input "[DATE]" at bounding box center [586, 98] width 107 height 22
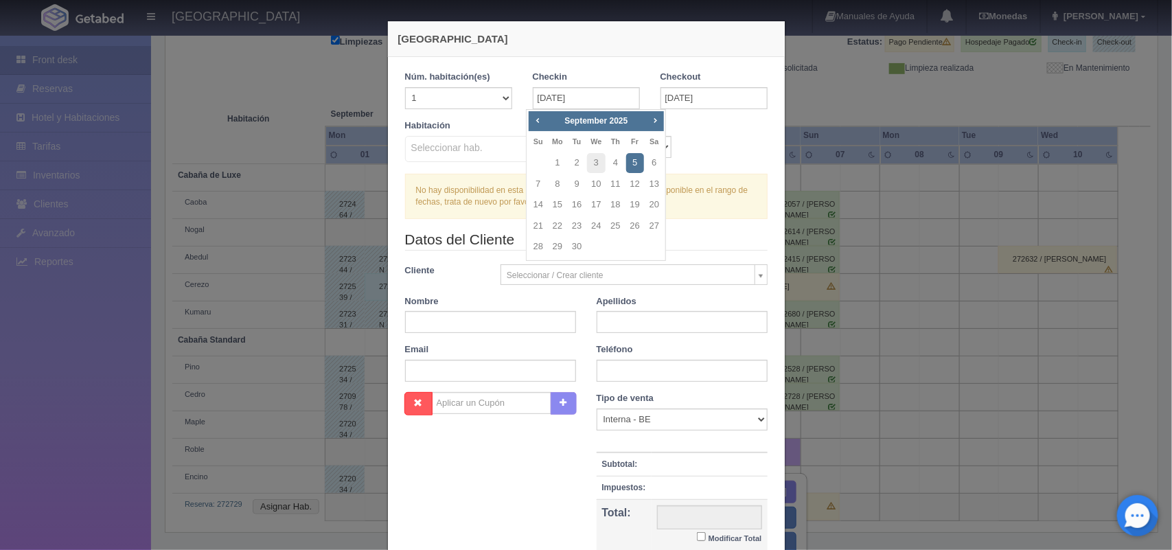
click at [633, 167] on link "5" at bounding box center [635, 163] width 18 height 20
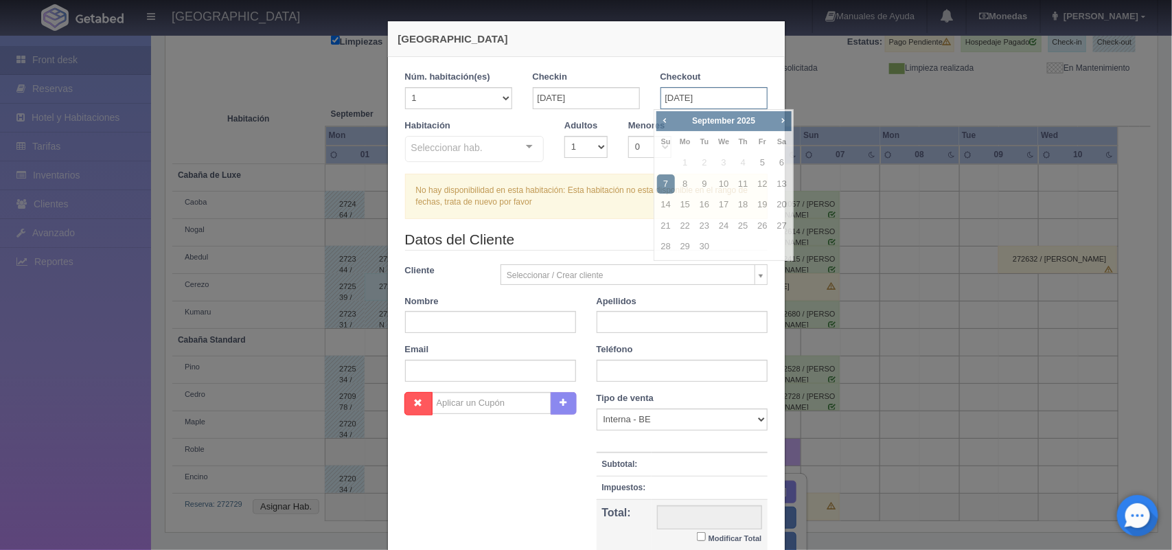
click at [673, 97] on input "[DATE]" at bounding box center [714, 98] width 107 height 22
click at [665, 176] on link "7" at bounding box center [666, 184] width 18 height 20
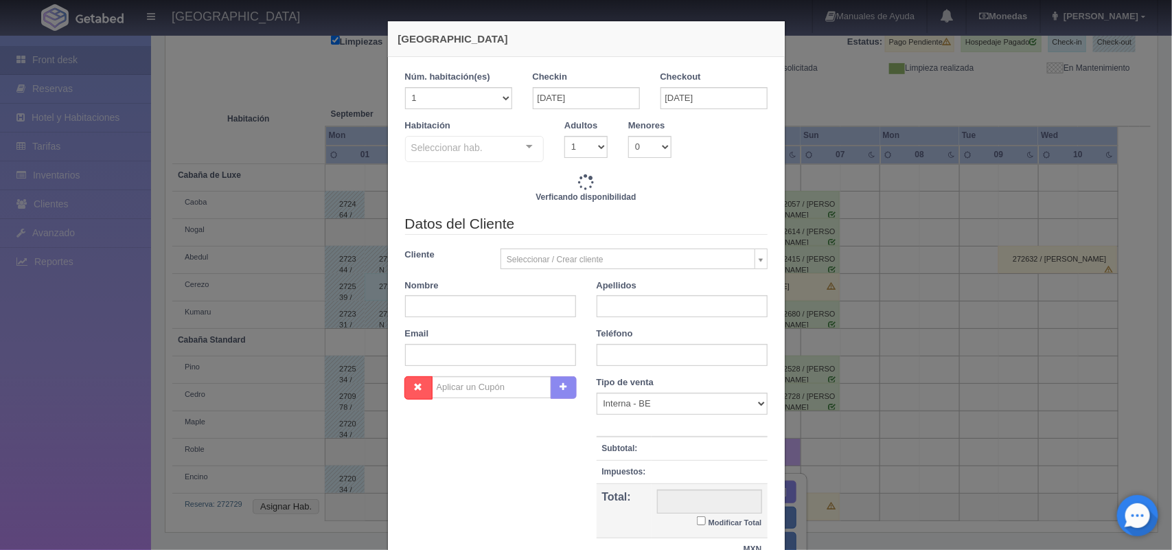
checkbox input "false"
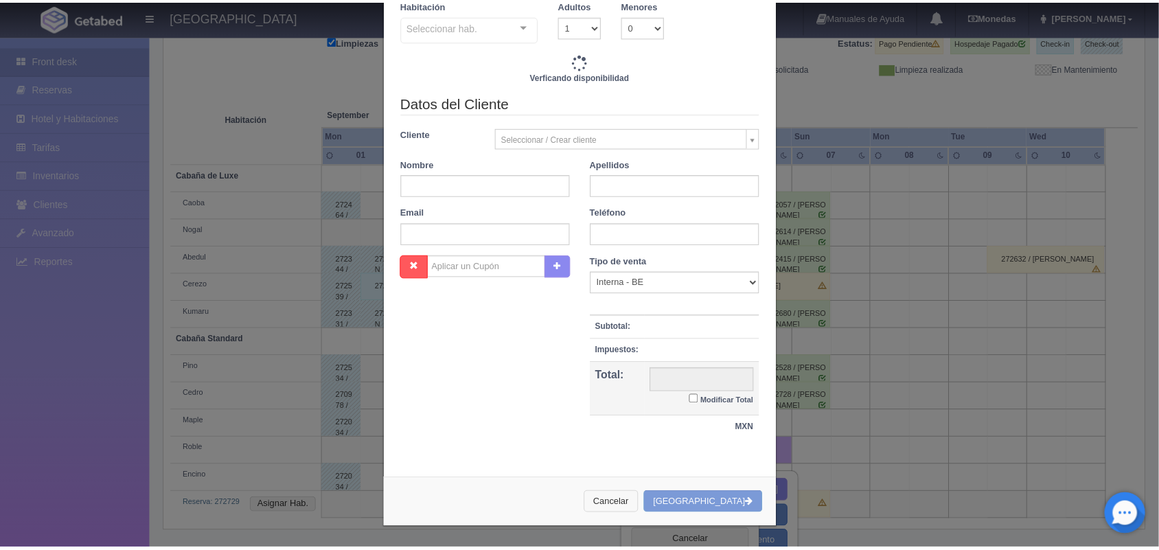
scroll to position [135, 0]
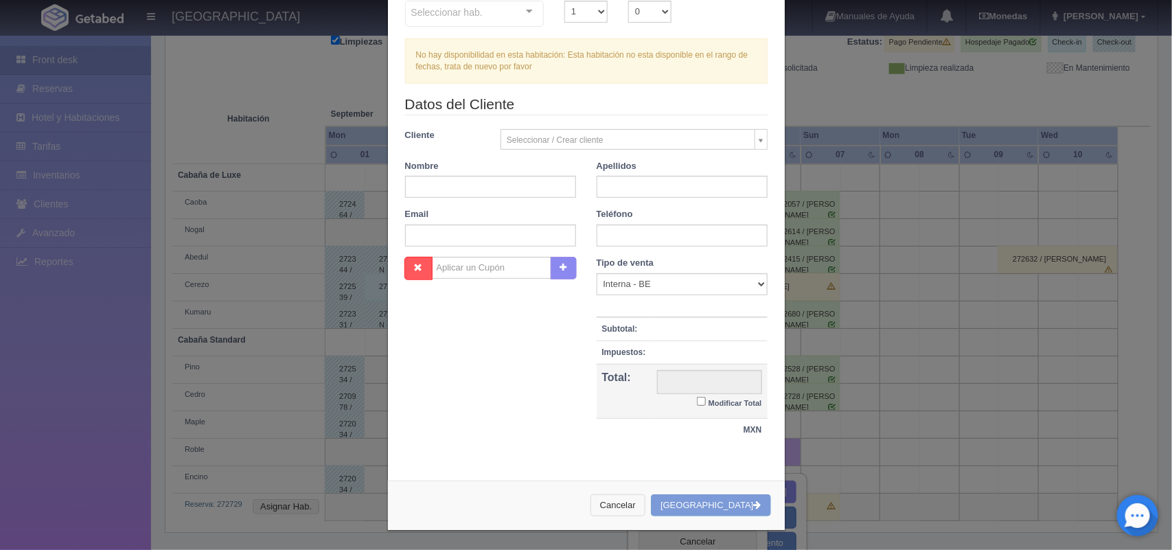
click at [630, 505] on button "Cancelar" at bounding box center [617, 505] width 55 height 23
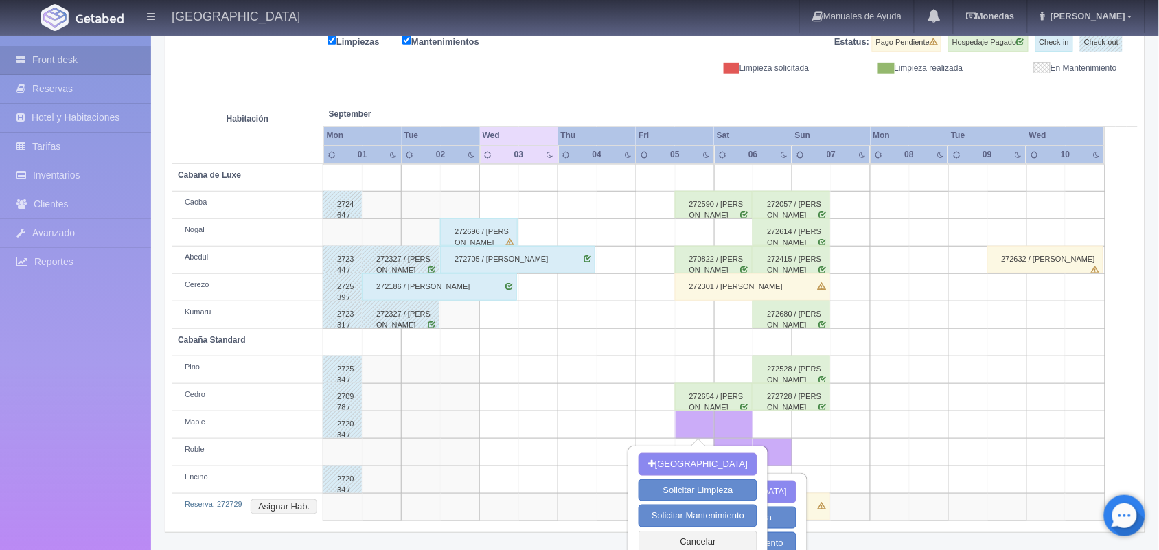
scroll to position [223, 0]
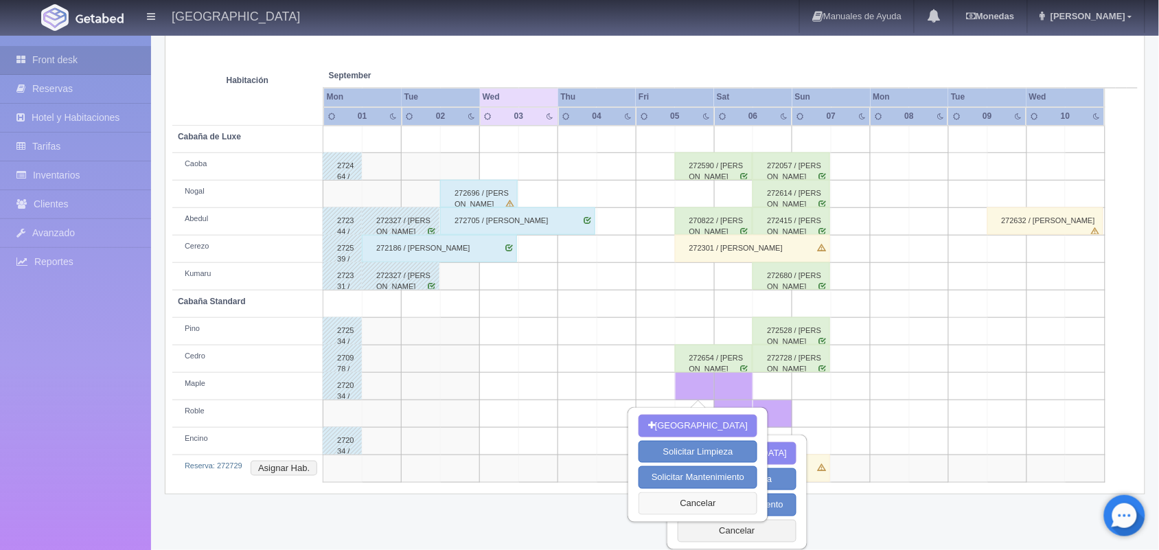
click at [696, 496] on button "Cancelar" at bounding box center [698, 503] width 119 height 23
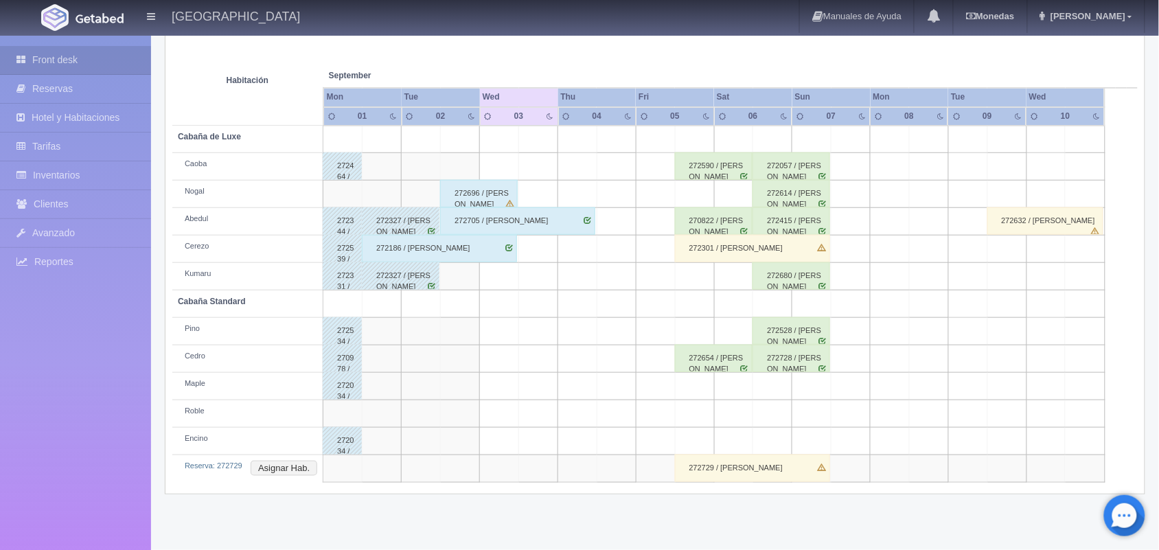
scroll to position [221, 0]
click at [258, 472] on button "Asignar Hab." at bounding box center [284, 468] width 67 height 15
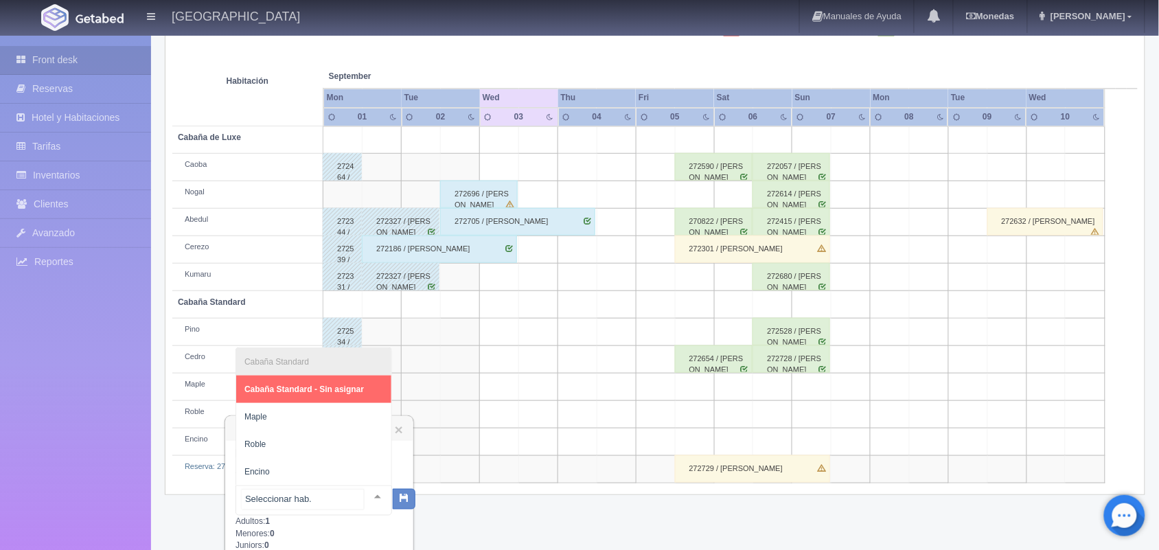
click at [372, 491] on div at bounding box center [377, 496] width 27 height 21
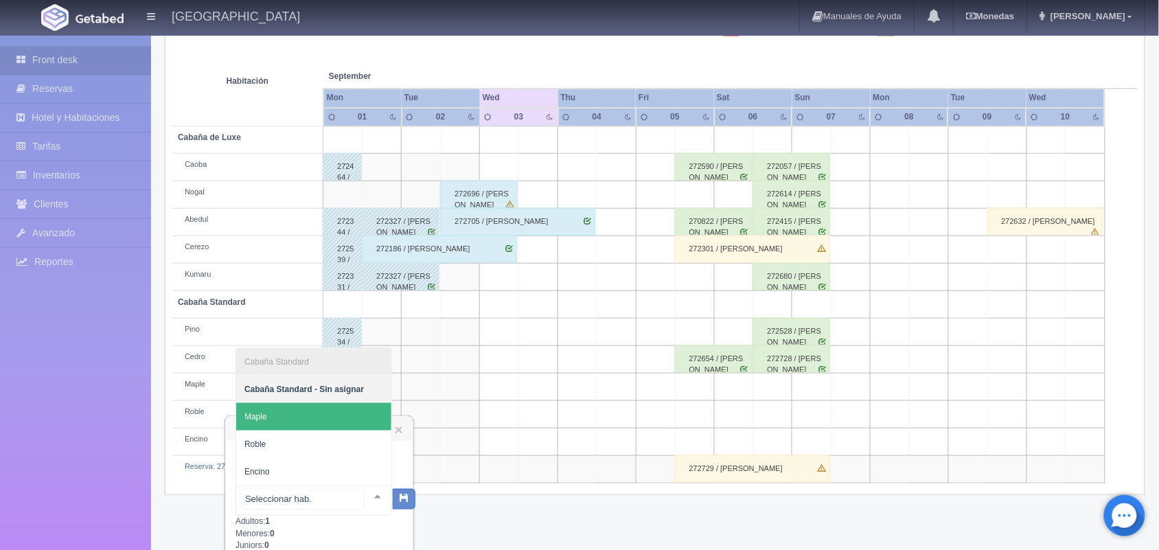
click at [330, 409] on span "Maple" at bounding box center [313, 416] width 155 height 27
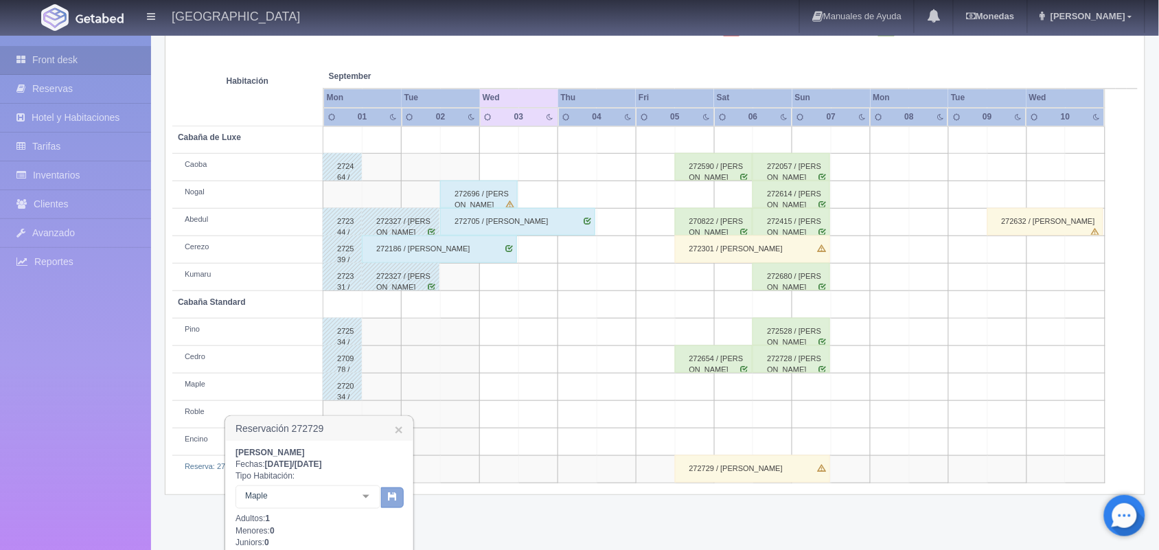
click at [393, 498] on icon "button" at bounding box center [392, 496] width 9 height 9
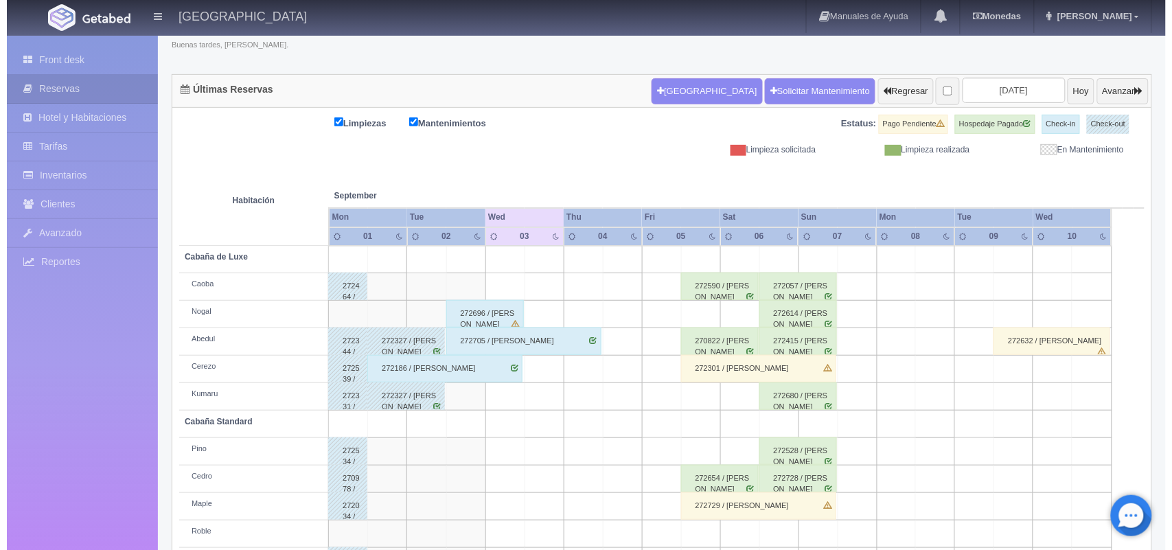
scroll to position [156, 0]
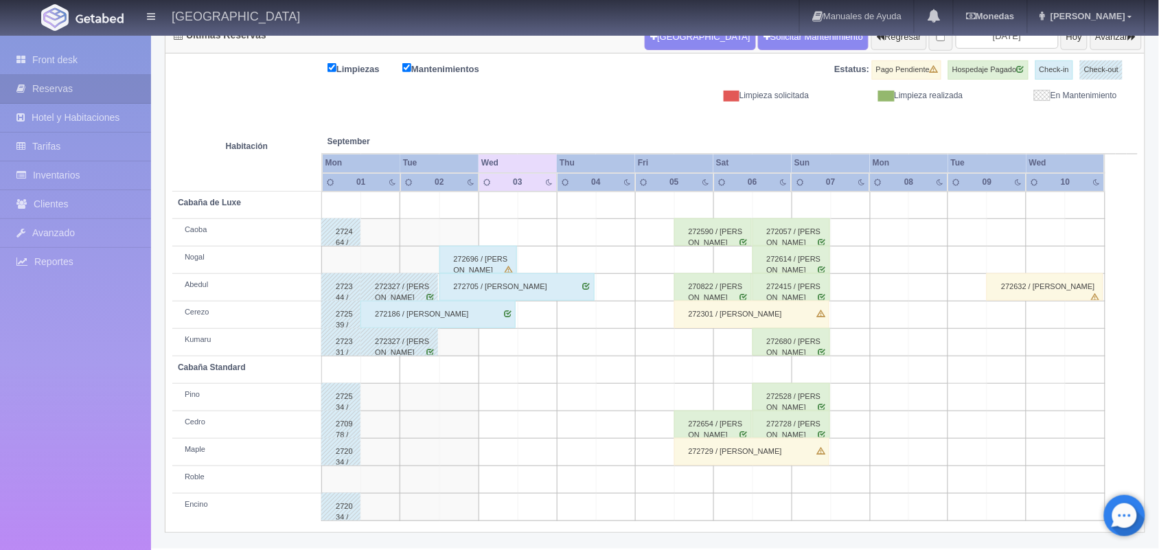
click at [694, 489] on td at bounding box center [693, 479] width 39 height 27
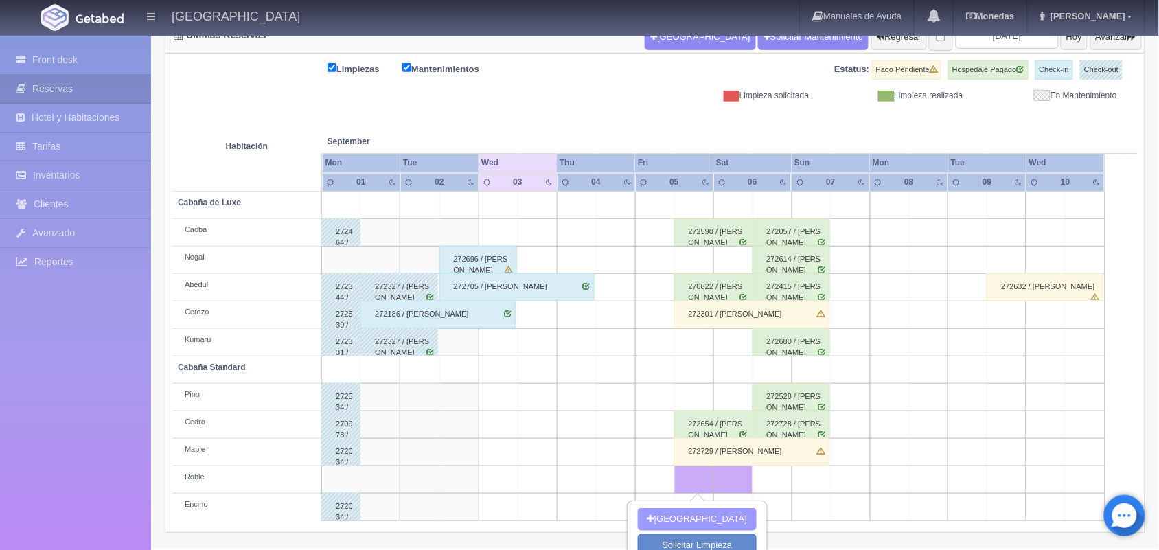
click at [683, 529] on button "[GEOGRAPHIC_DATA]" at bounding box center [697, 519] width 119 height 23
type input "[DATE]"
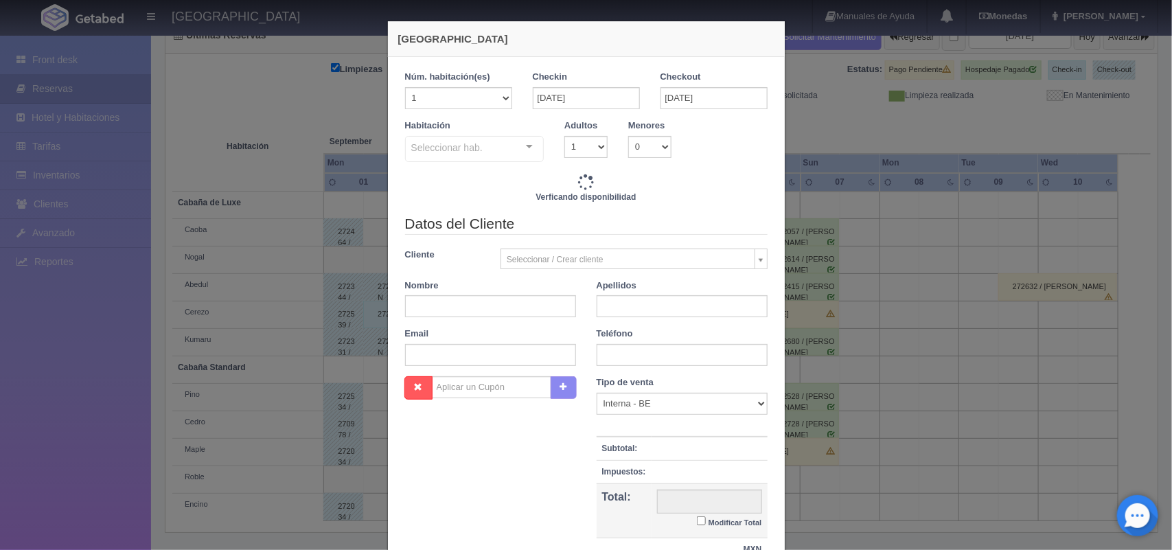
checkbox input "false"
type input "1600.00"
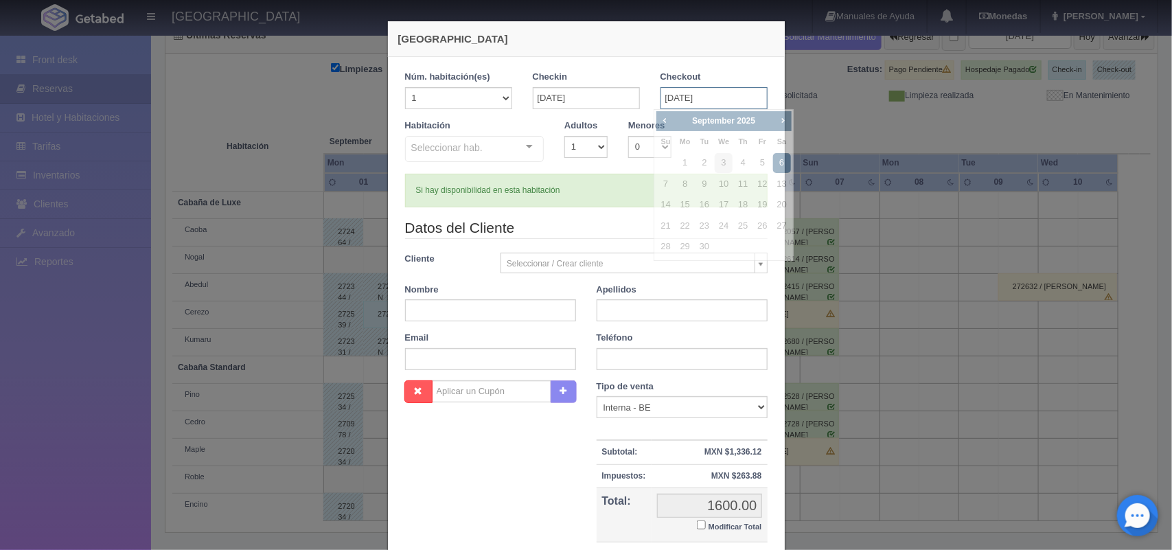
click at [661, 91] on input "[DATE]" at bounding box center [714, 98] width 107 height 22
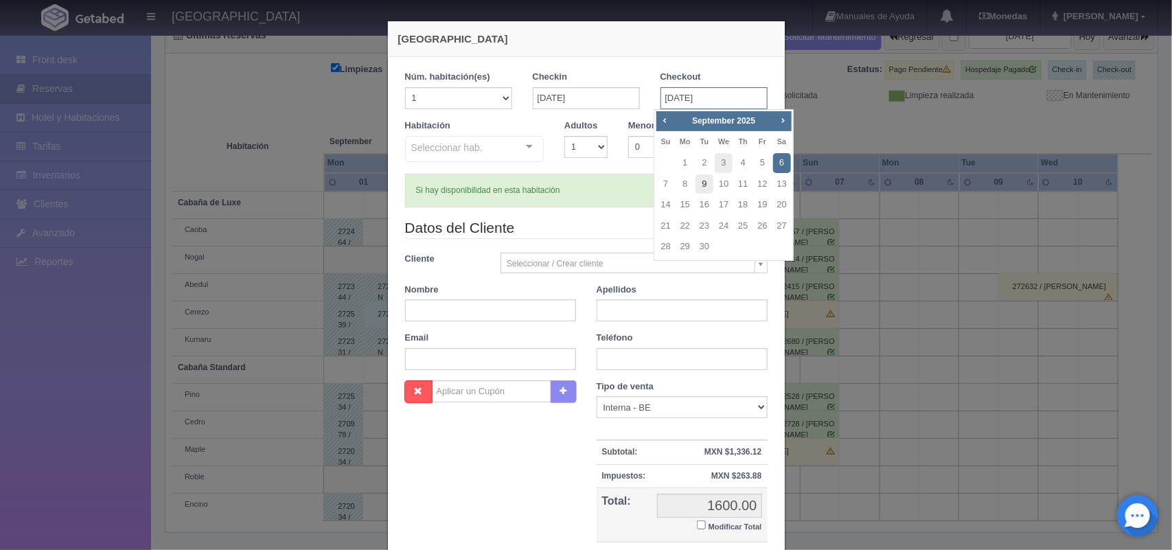
checkbox input "false"
click at [673, 183] on link "7" at bounding box center [666, 184] width 18 height 20
type input "[DATE]"
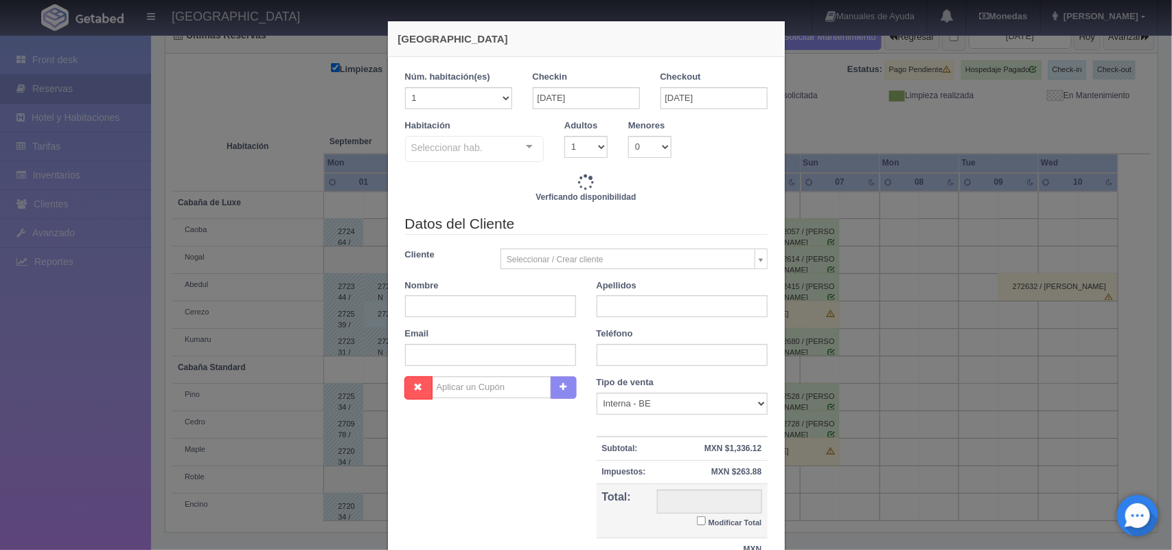
checkbox input "false"
type input "3600.00"
checkbox input "false"
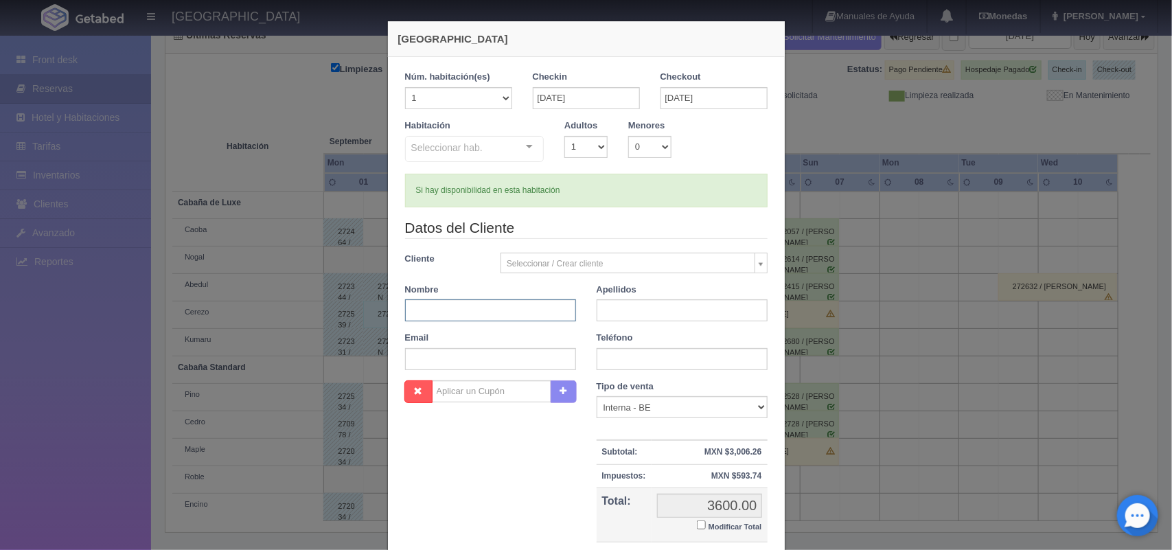
click at [467, 314] on input "text" at bounding box center [490, 310] width 171 height 22
type input "Edith"
click at [635, 314] on input "text" at bounding box center [682, 310] width 171 height 22
type input "[PERSON_NAME]"
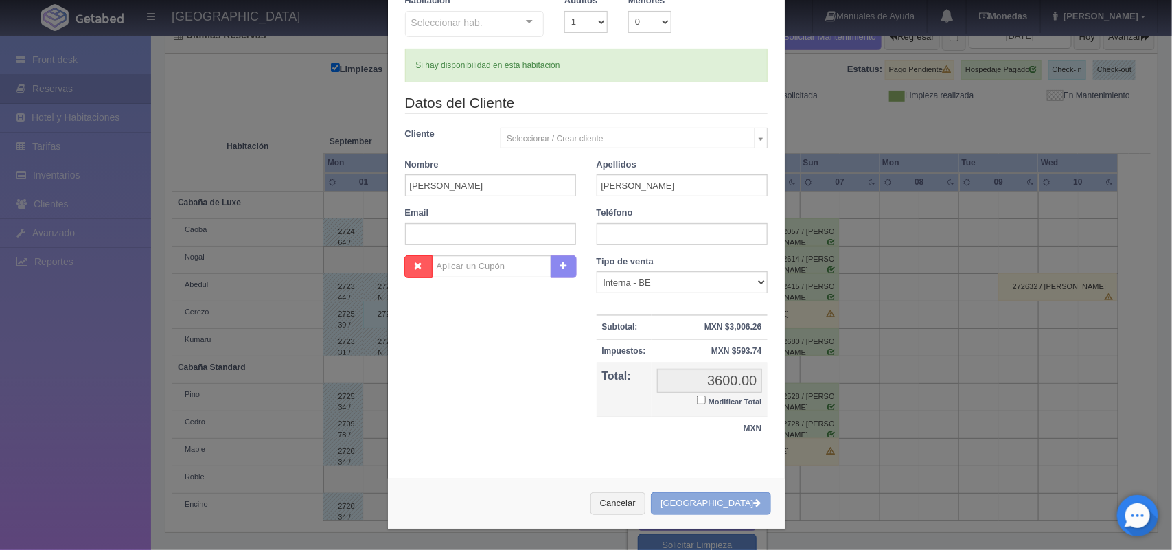
click at [718, 512] on button "[GEOGRAPHIC_DATA]" at bounding box center [710, 503] width 119 height 23
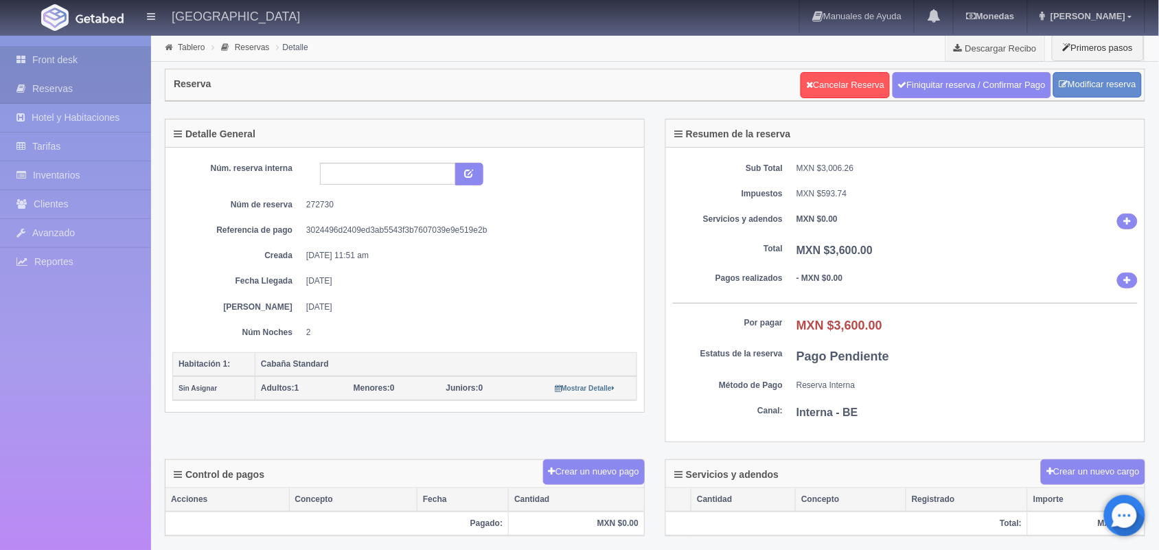
drag, startPoint x: 0, startPoint y: 0, endPoint x: 133, endPoint y: 64, distance: 147.1
click at [133, 64] on link "Front desk" at bounding box center [75, 60] width 151 height 28
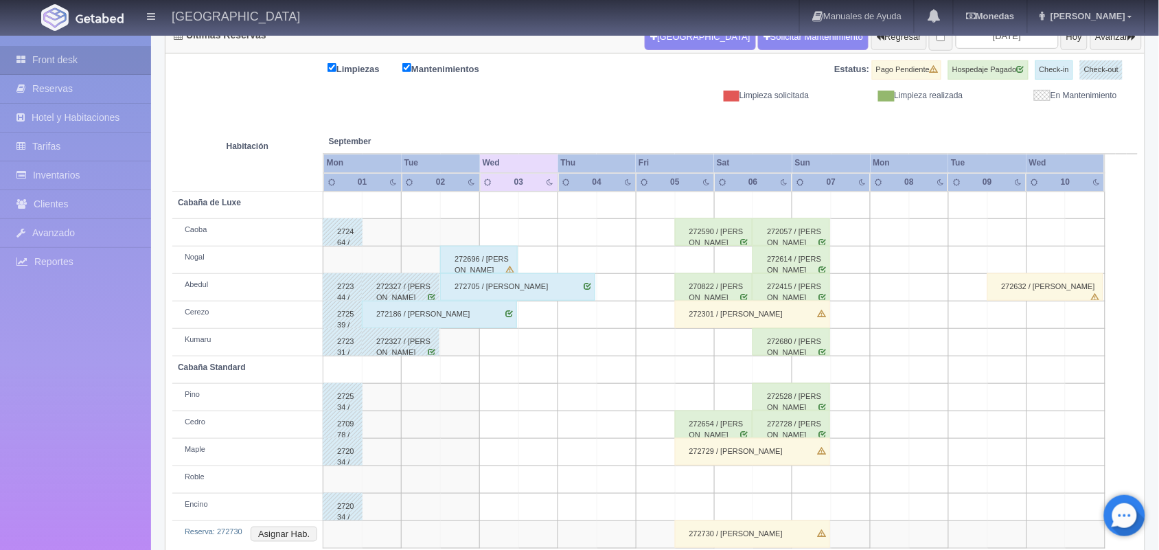
scroll to position [183, 0]
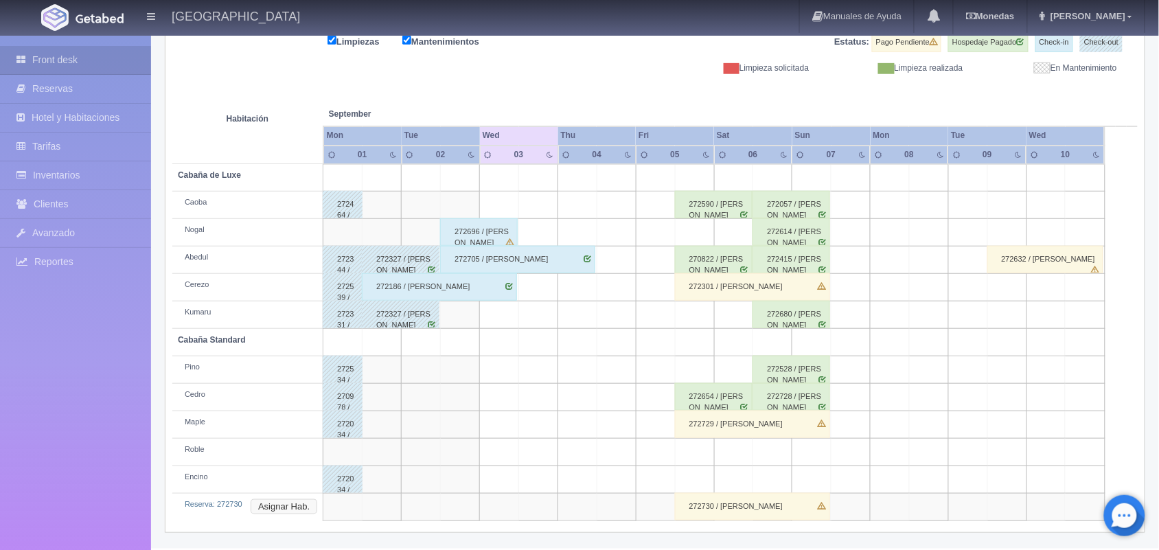
click at [270, 509] on button "Asignar Hab." at bounding box center [284, 506] width 67 height 15
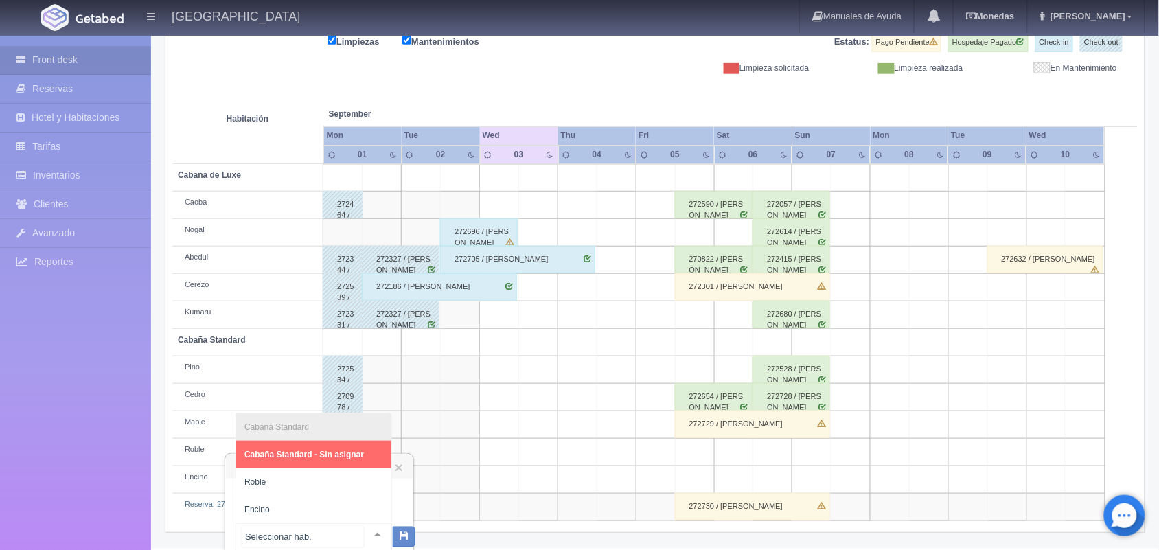
click at [365, 533] on div at bounding box center [377, 534] width 27 height 21
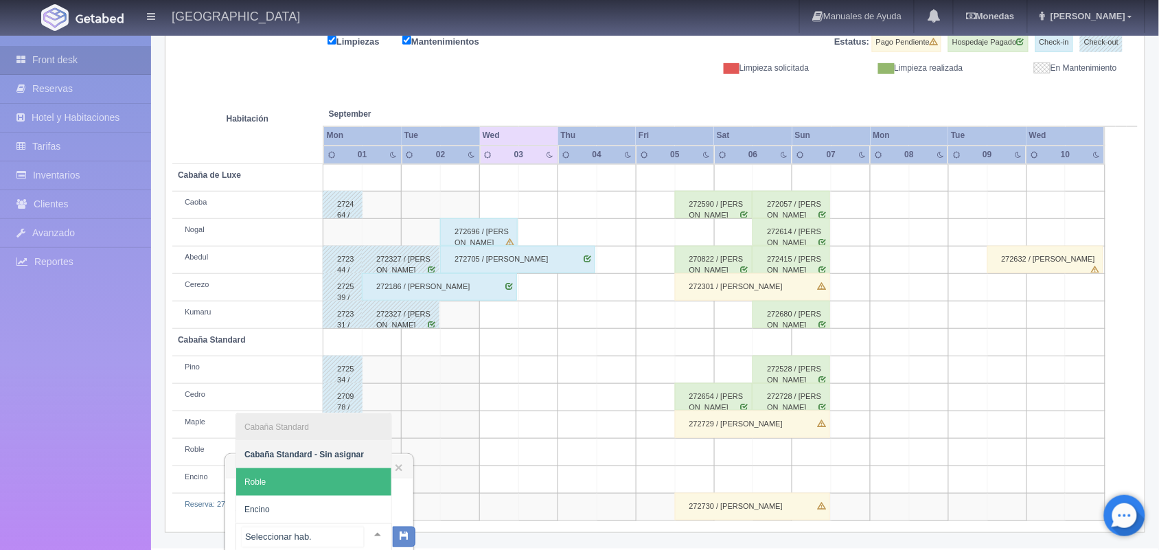
click at [368, 492] on span "Roble" at bounding box center [313, 481] width 155 height 27
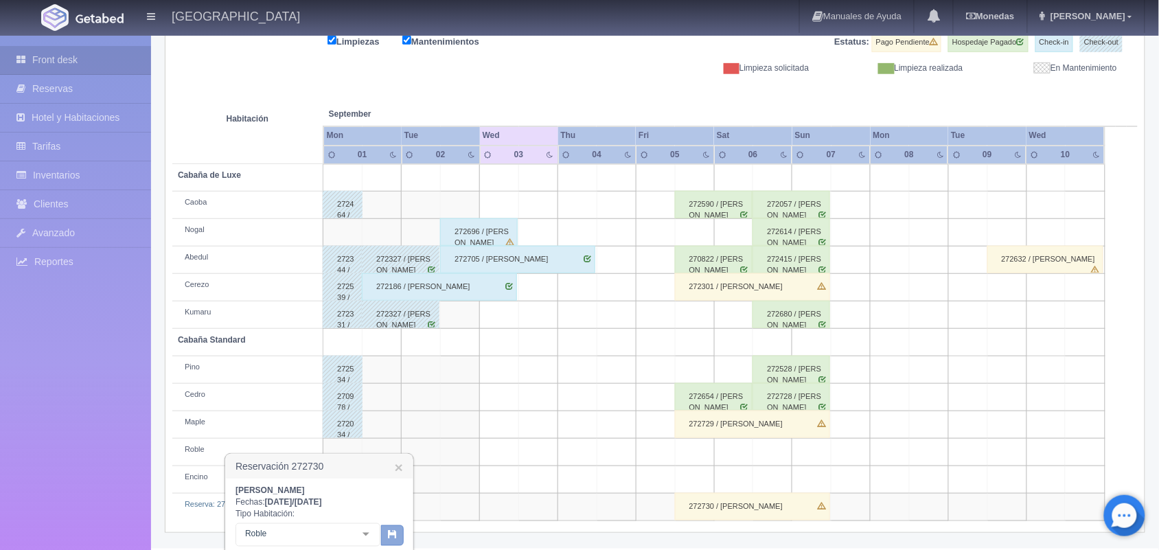
click at [397, 531] on button "button" at bounding box center [392, 535] width 23 height 21
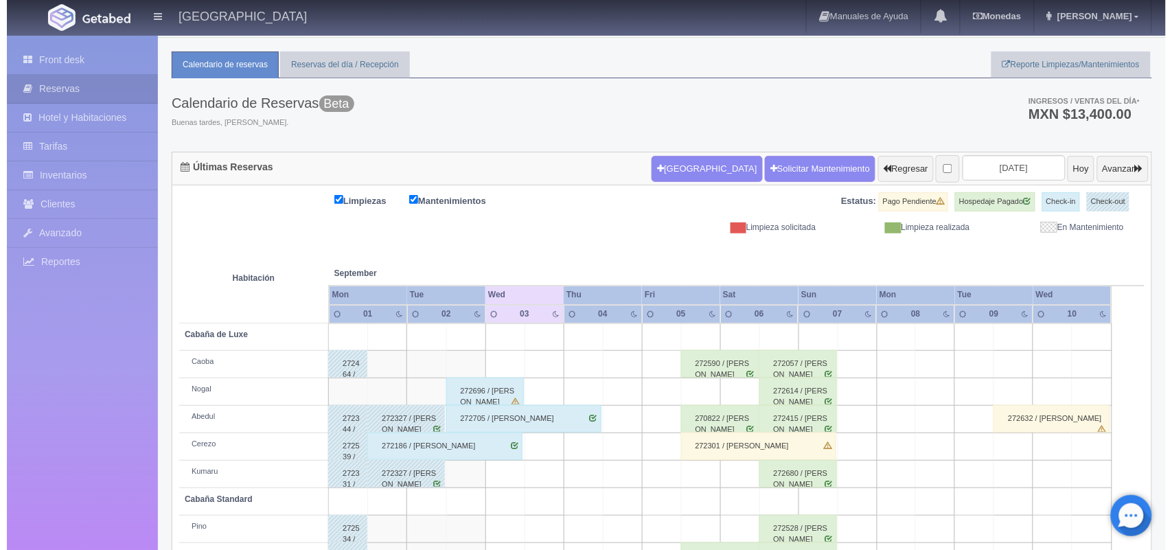
scroll to position [156, 0]
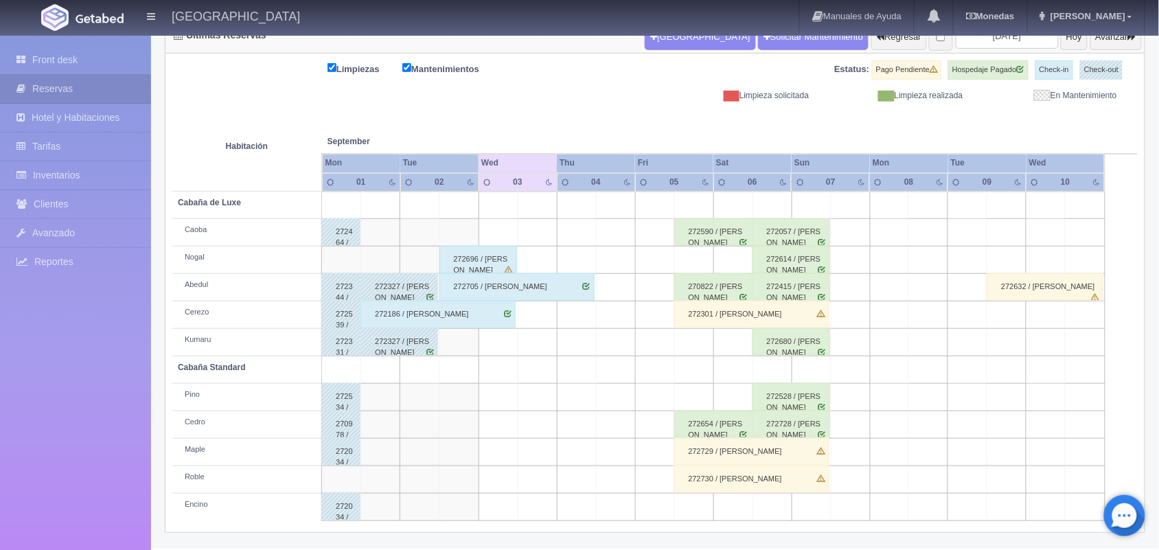
click at [706, 519] on td at bounding box center [693, 507] width 39 height 27
click at [705, 537] on button "[GEOGRAPHIC_DATA]" at bounding box center [697, 547] width 119 height 23
type input "[DATE]"
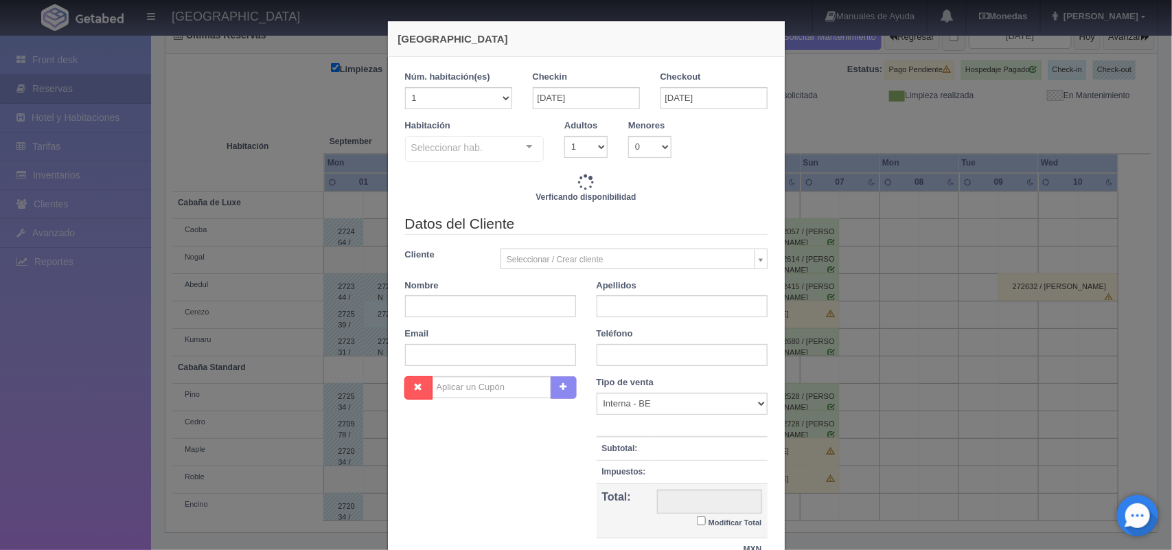
checkbox input "false"
type input "1600.00"
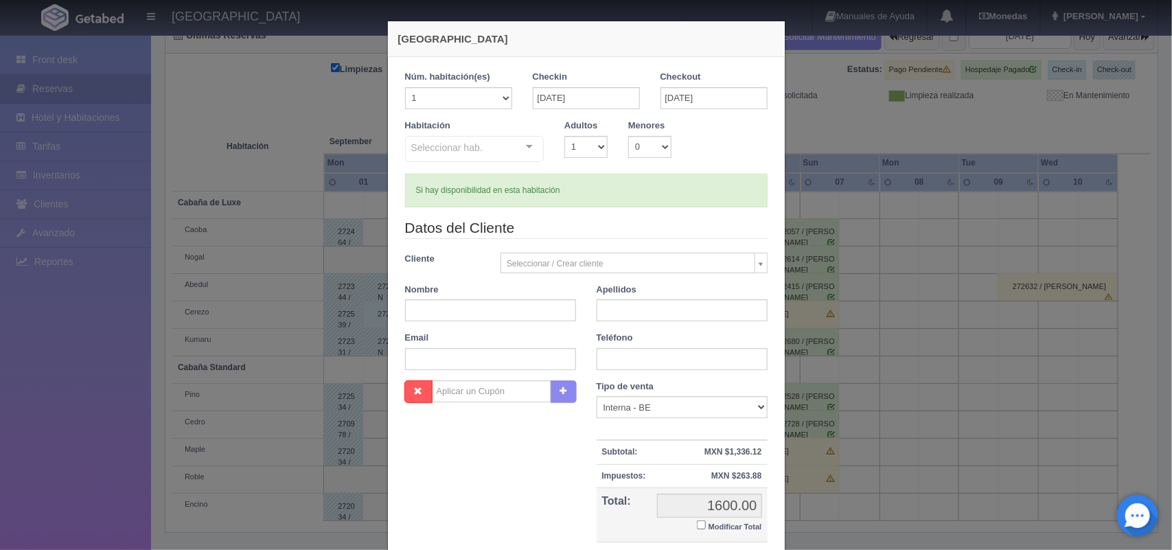
checkbox input "false"
click at [682, 91] on input "06-09-2025" at bounding box center [714, 98] width 107 height 22
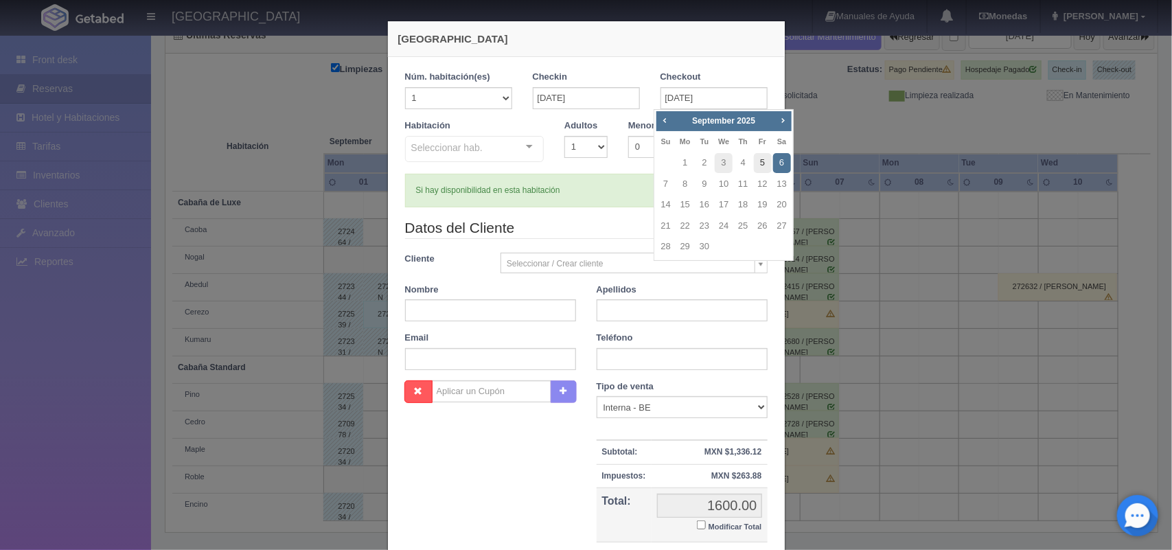
click at [760, 161] on link "5" at bounding box center [763, 163] width 18 height 20
type input "05-09-2025"
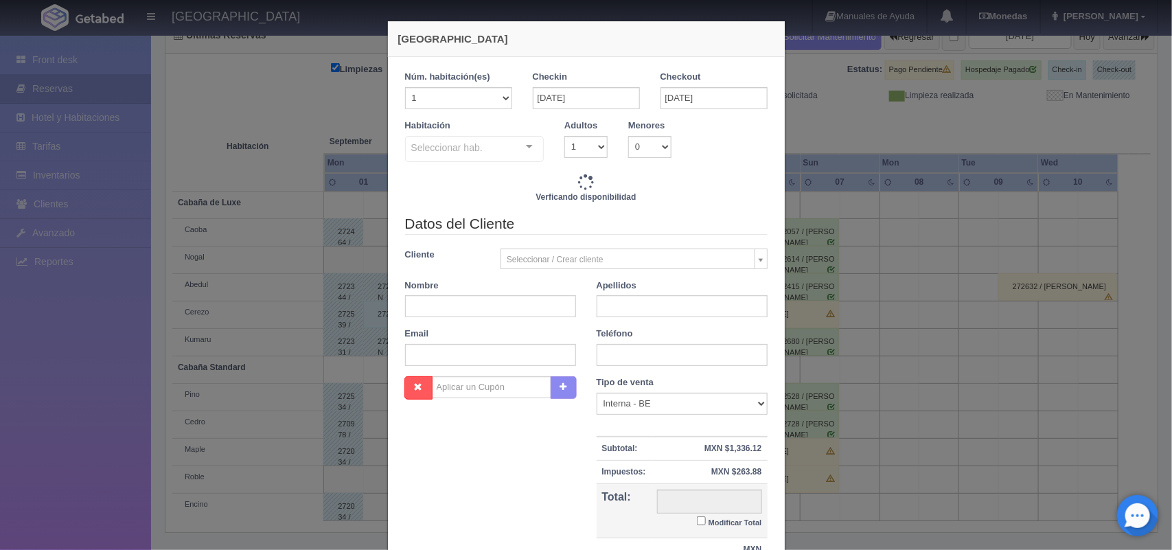
checkbox input "false"
click at [619, 104] on input "05-09-2025" at bounding box center [586, 98] width 107 height 22
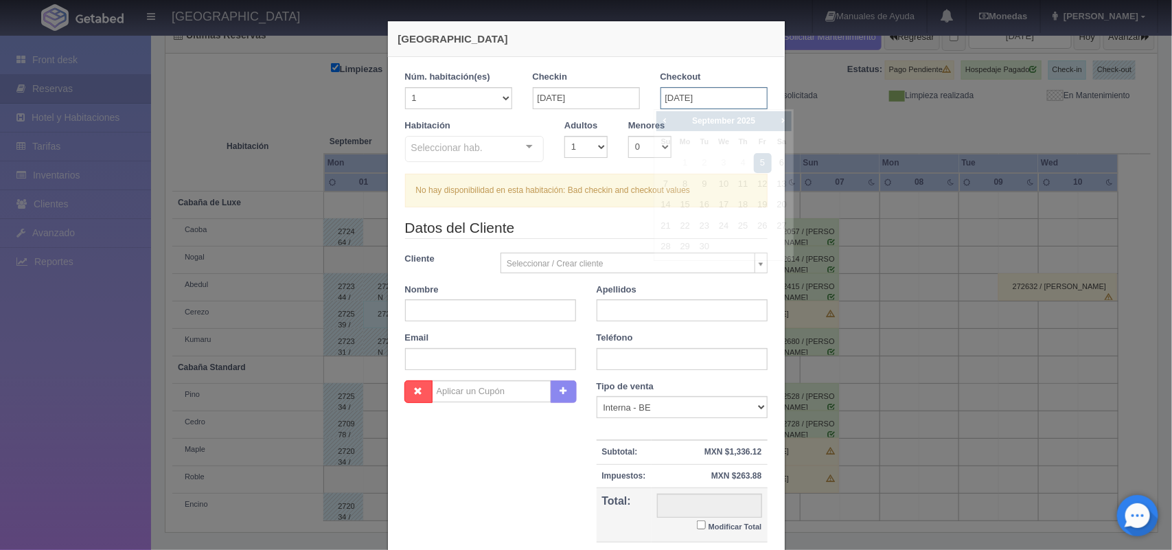
click at [708, 96] on input "05-09-2025" at bounding box center [714, 98] width 107 height 22
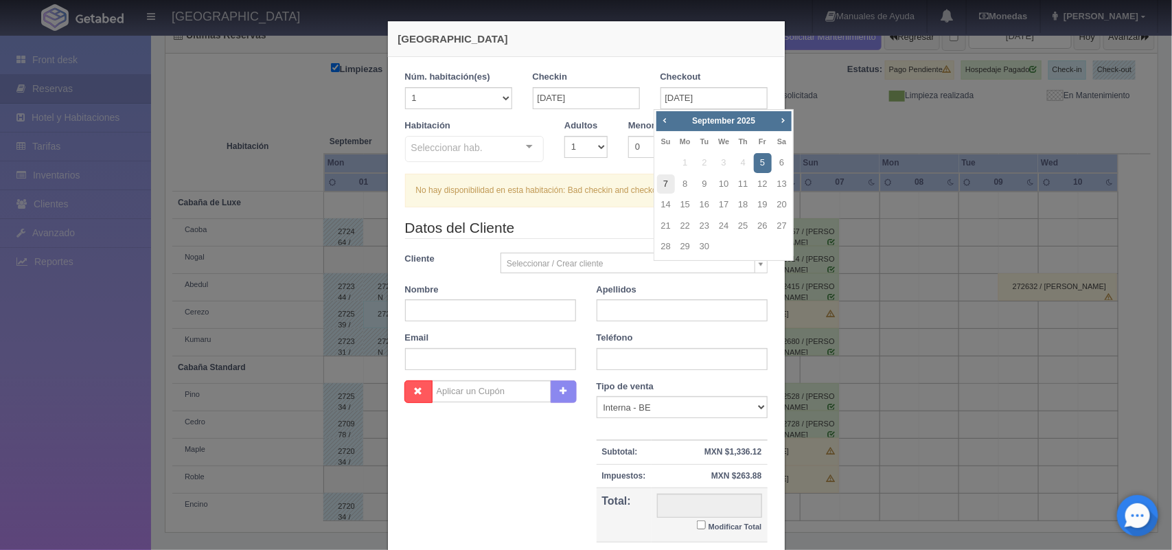
click at [669, 183] on link "7" at bounding box center [666, 184] width 18 height 20
type input "07-09-2025"
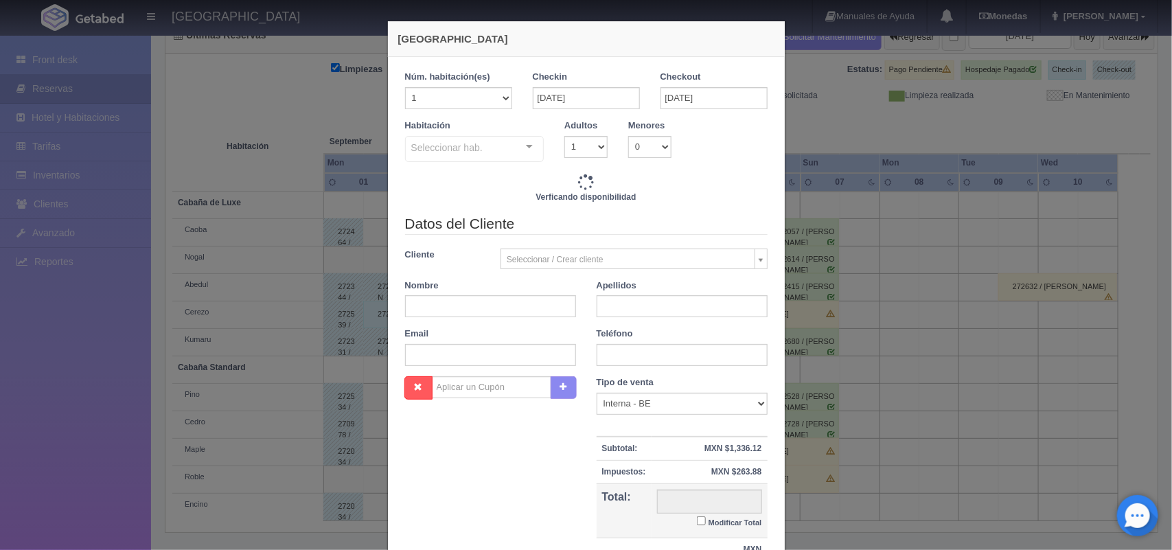
checkbox input "false"
type input "3600.00"
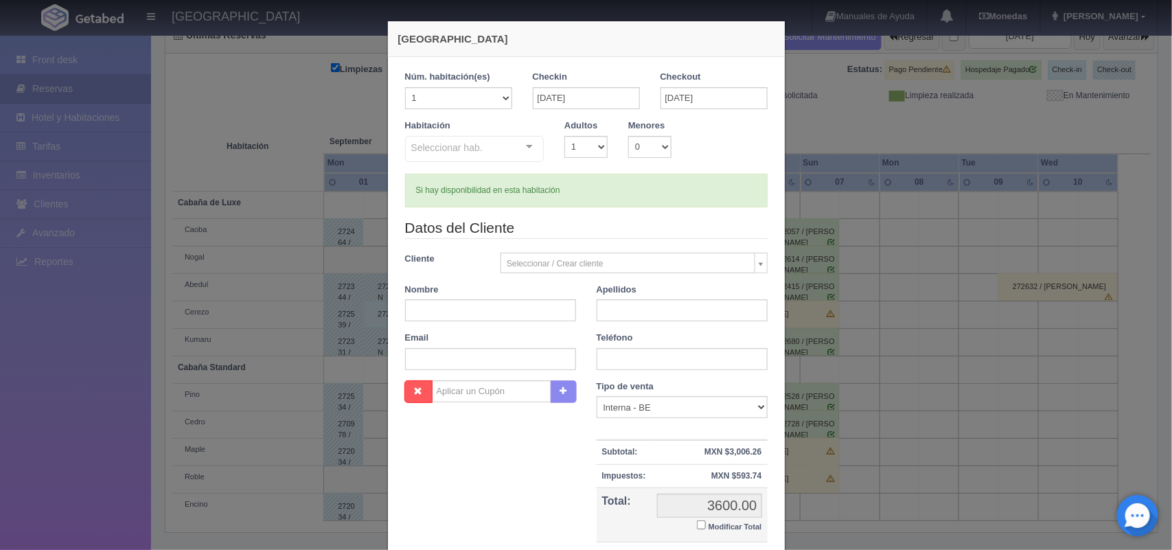
scroll to position [126, 0]
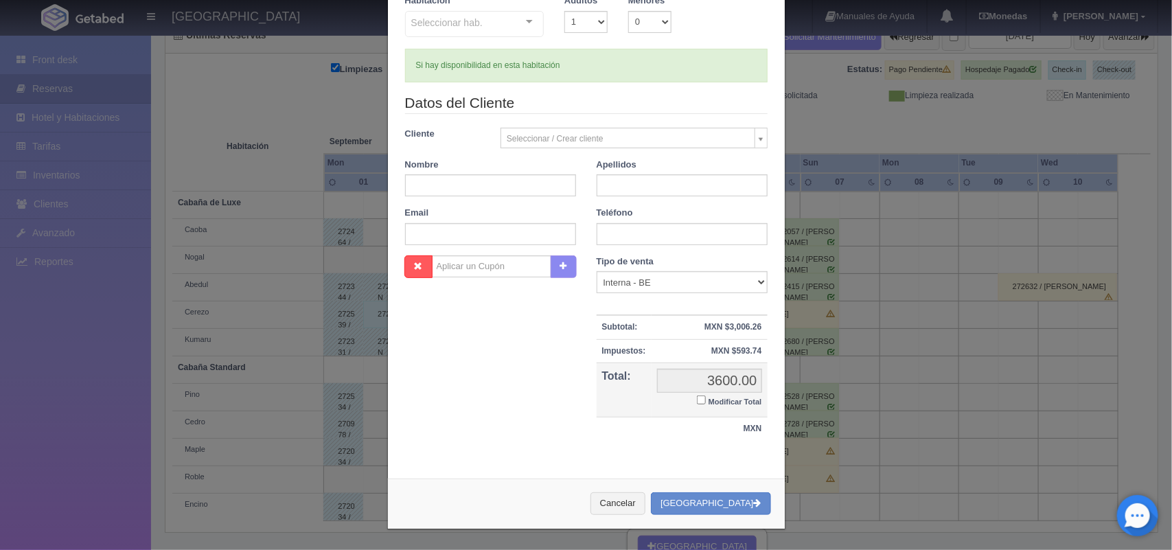
checkbox input "false"
click at [471, 186] on input "text" at bounding box center [490, 185] width 171 height 22
type input "Edith"
click at [650, 181] on input "text" at bounding box center [682, 185] width 171 height 22
type input "Maldonado"
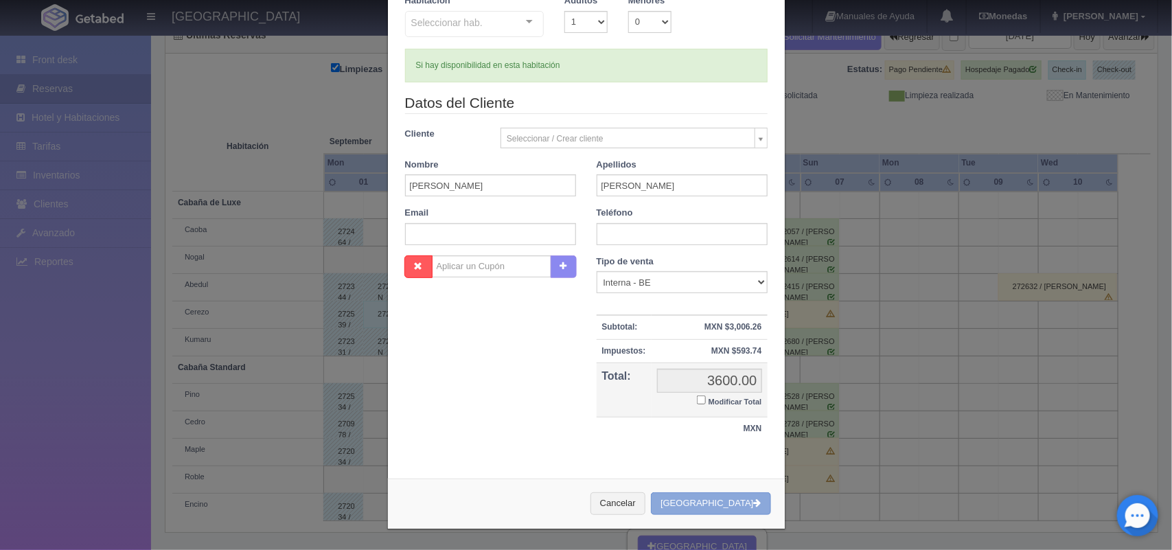
click at [709, 496] on button "[GEOGRAPHIC_DATA]" at bounding box center [710, 503] width 119 height 23
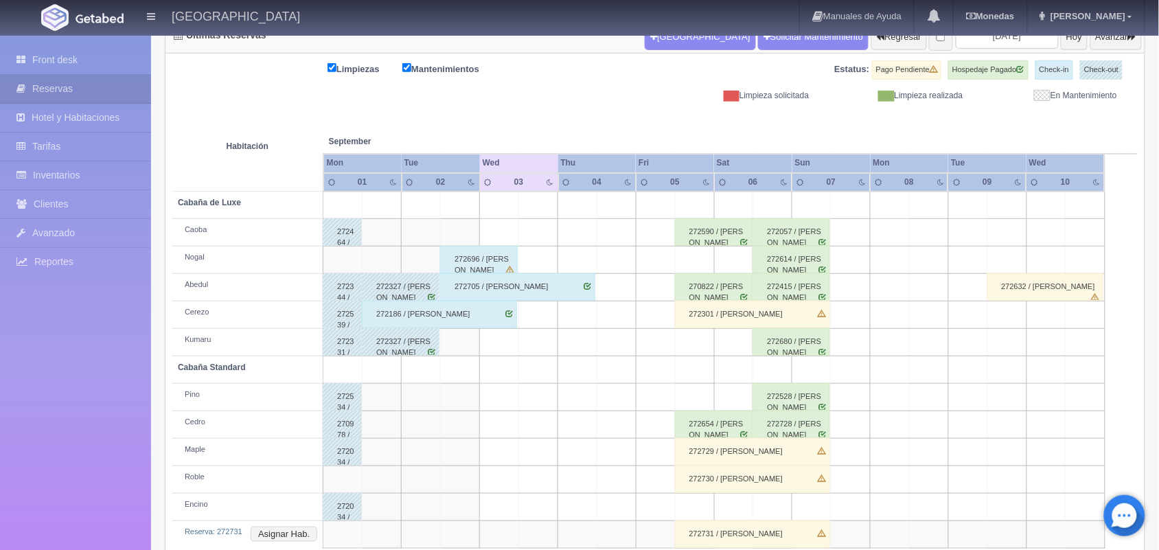
scroll to position [183, 0]
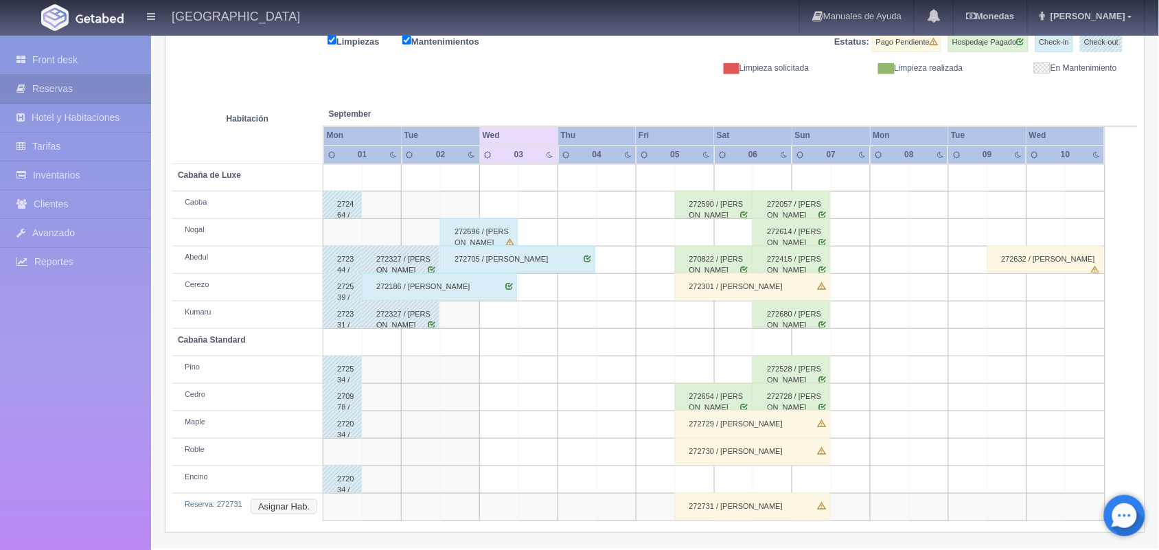
click at [280, 508] on button "Asignar Hab." at bounding box center [284, 506] width 67 height 15
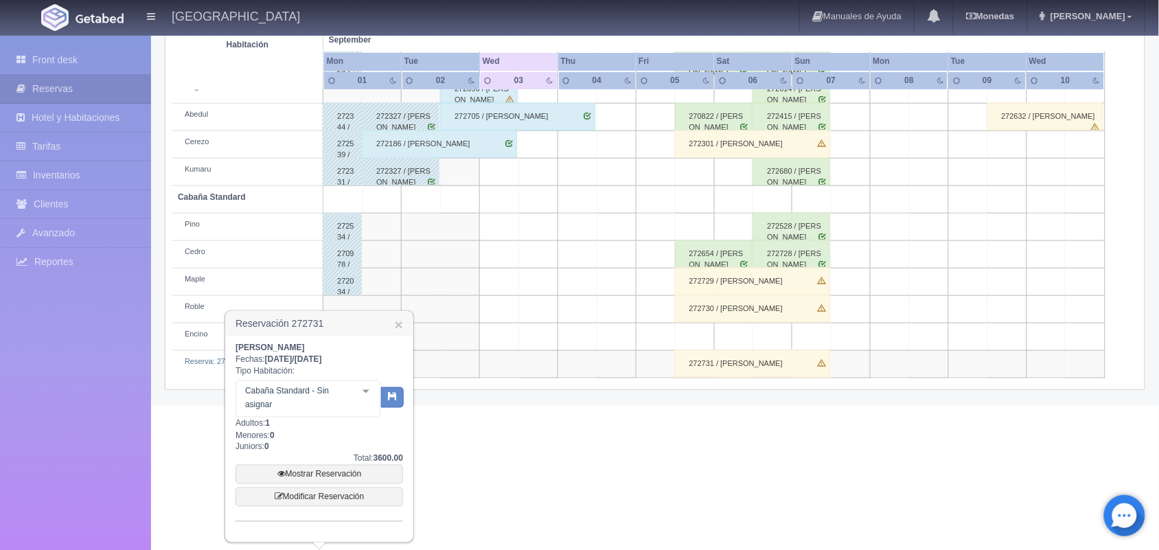
scroll to position [320, 0]
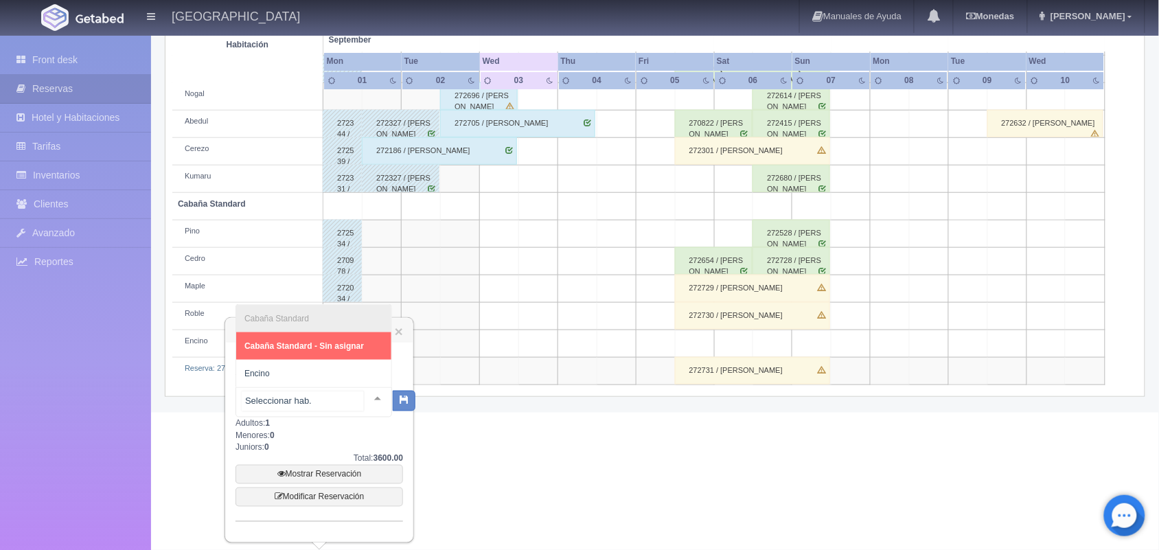
click at [364, 389] on div at bounding box center [377, 398] width 27 height 21
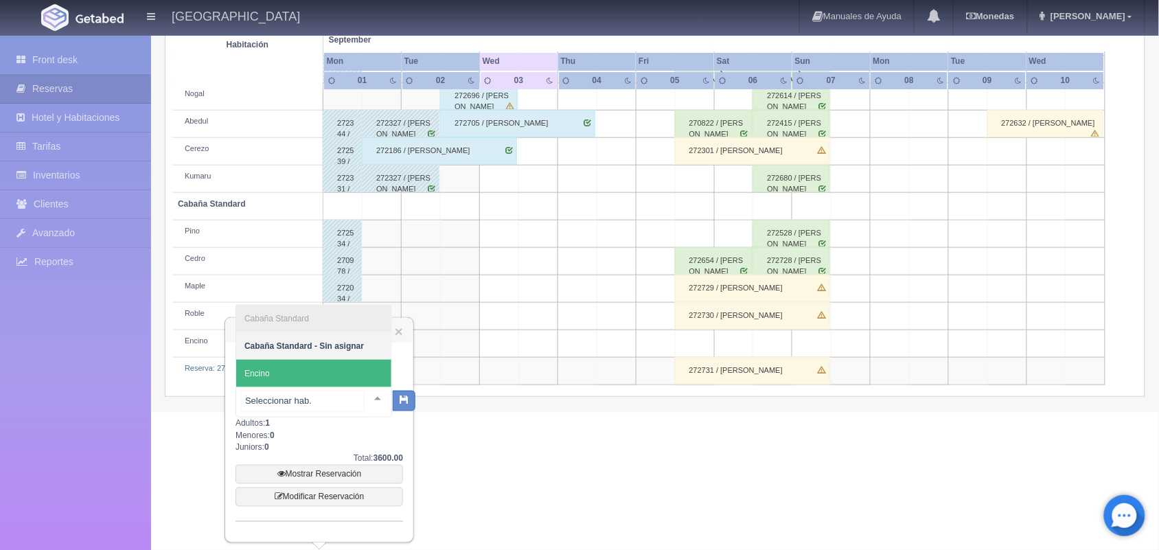
click at [355, 385] on span "Encino" at bounding box center [313, 373] width 155 height 27
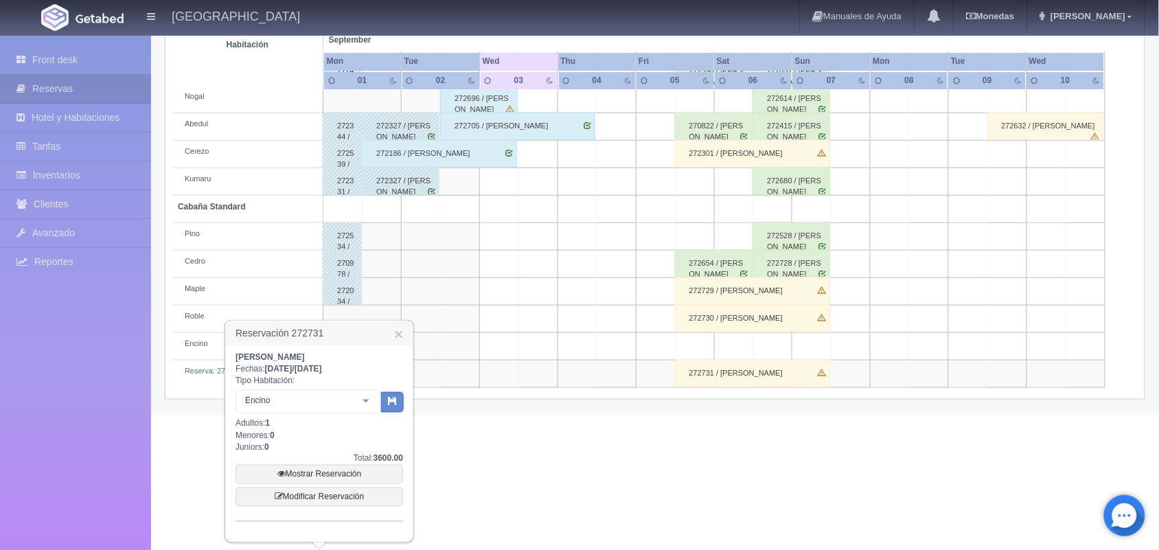
scroll to position [317, 0]
click at [383, 402] on button "button" at bounding box center [392, 402] width 23 height 21
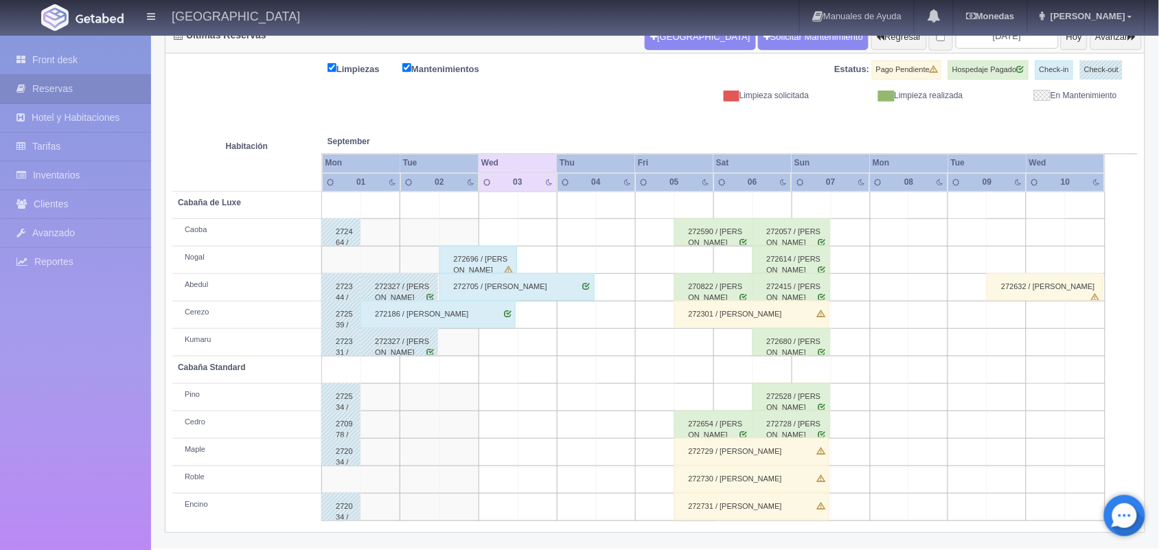
scroll to position [156, 0]
click at [807, 431] on div "272728 / [PERSON_NAME]" at bounding box center [792, 424] width 78 height 27
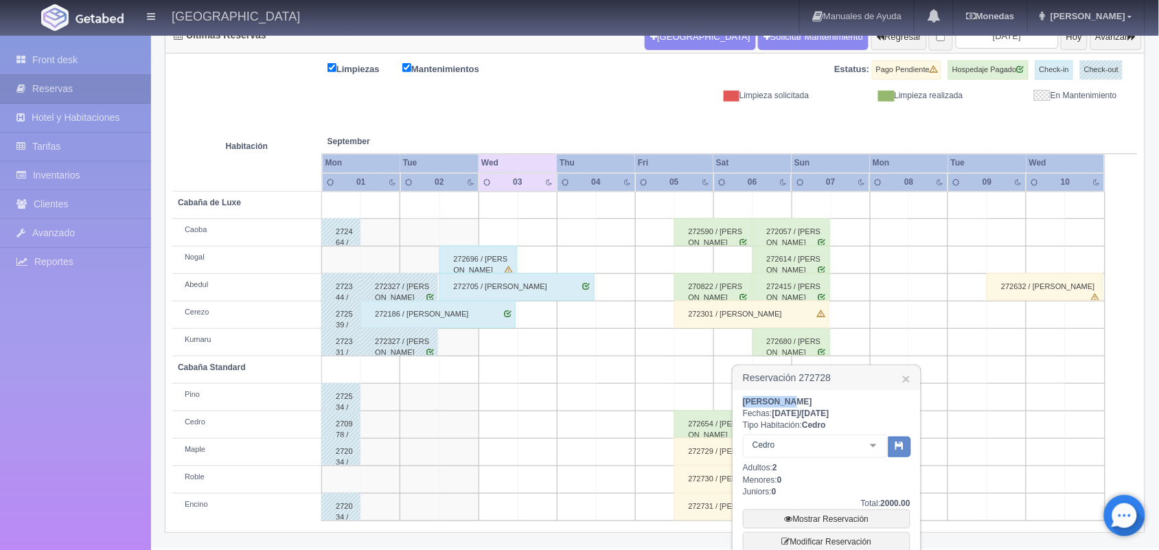
drag, startPoint x: 742, startPoint y: 403, endPoint x: 801, endPoint y: 393, distance: 59.8
click at [801, 393] on div "[PERSON_NAME] Fechas: [DATE] / [DATE] Tipo Habitación: Cedro Cedro Cabaña Stand…" at bounding box center [826, 512] width 187 height 244
copy b "[PERSON_NAME]"
drag, startPoint x: 744, startPoint y: 374, endPoint x: 794, endPoint y: 402, distance: 57.5
click at [794, 402] on div "Reservación 272728 × [PERSON_NAME]: [DATE] / [DATE] Tipo Habitación: Cedro Cedr…" at bounding box center [827, 500] width 190 height 271
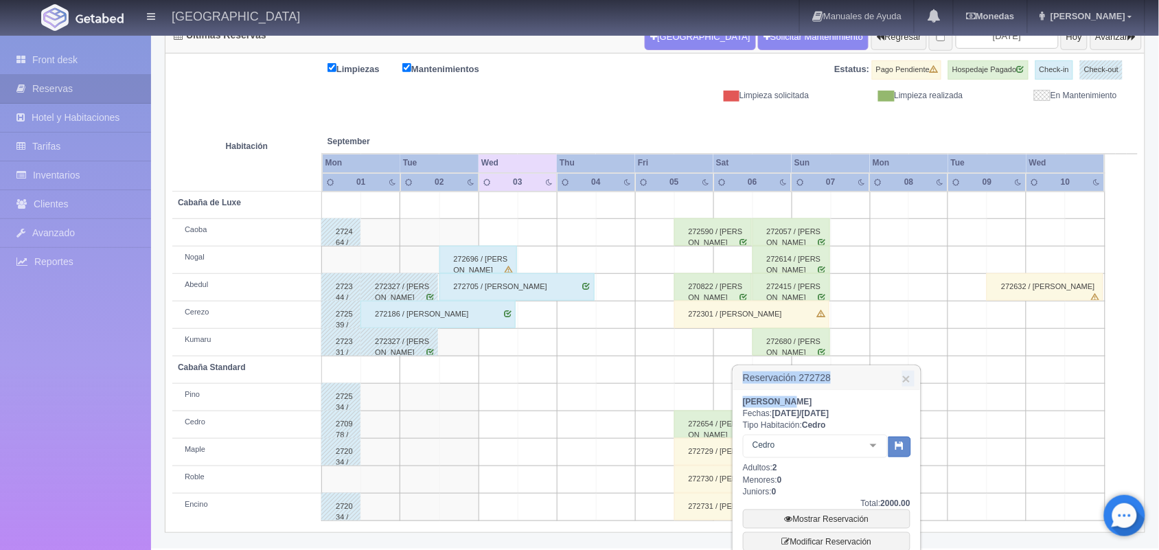
copy div "Reservación 272728 × [PERSON_NAME]"
click at [794, 402] on div "[PERSON_NAME] Fechas: [DATE] / [DATE] Tipo Habitación: Cedro Cedro Cabaña Stand…" at bounding box center [827, 512] width 168 height 232
click at [807, 216] on td at bounding box center [811, 205] width 39 height 27
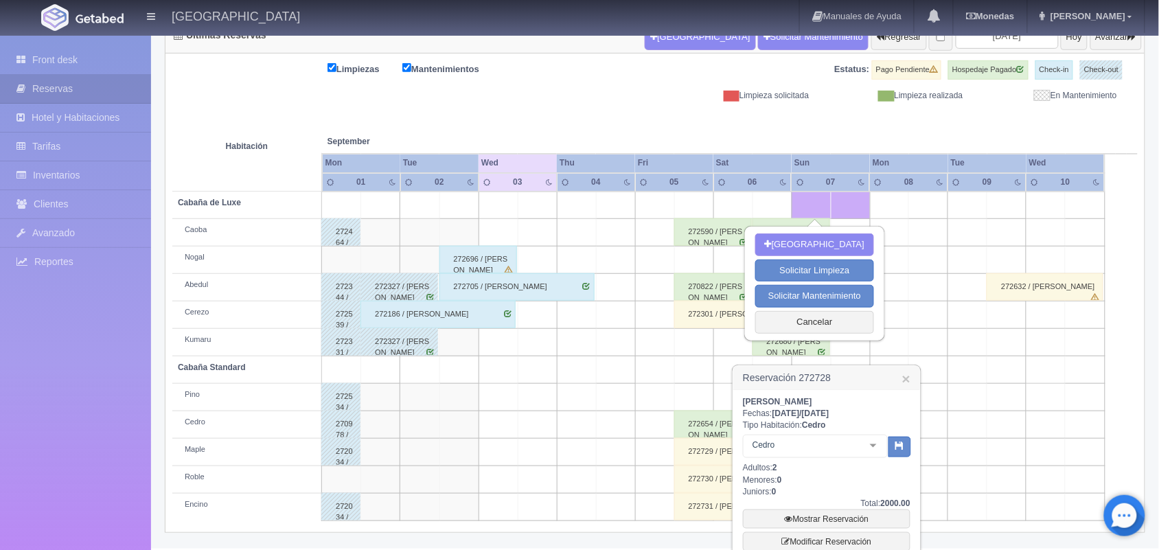
click at [1017, 124] on th at bounding box center [1006, 128] width 117 height 52
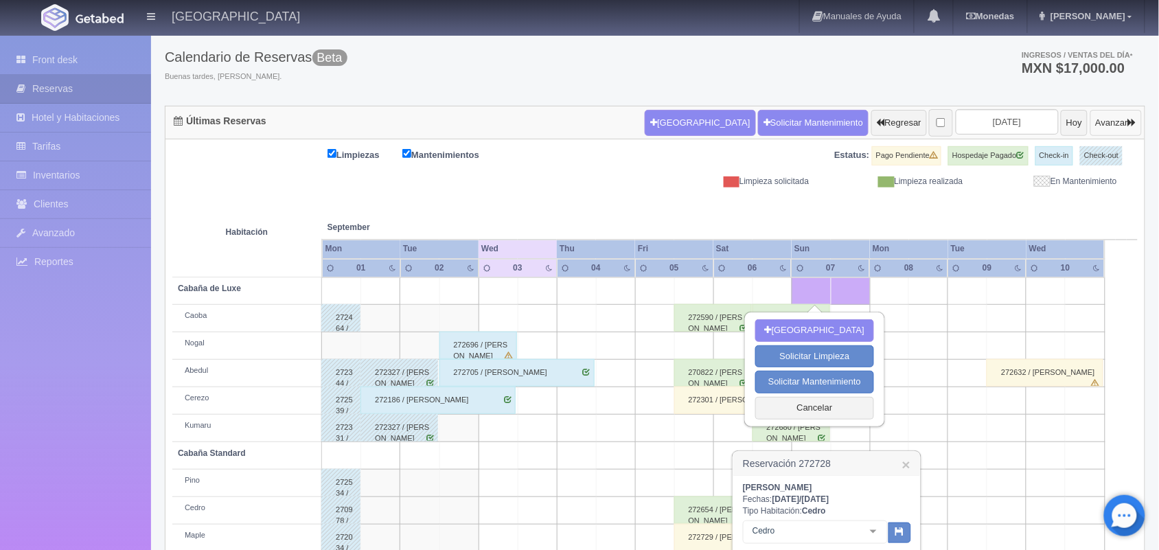
click at [1103, 121] on button "Avanzar" at bounding box center [1115, 123] width 51 height 26
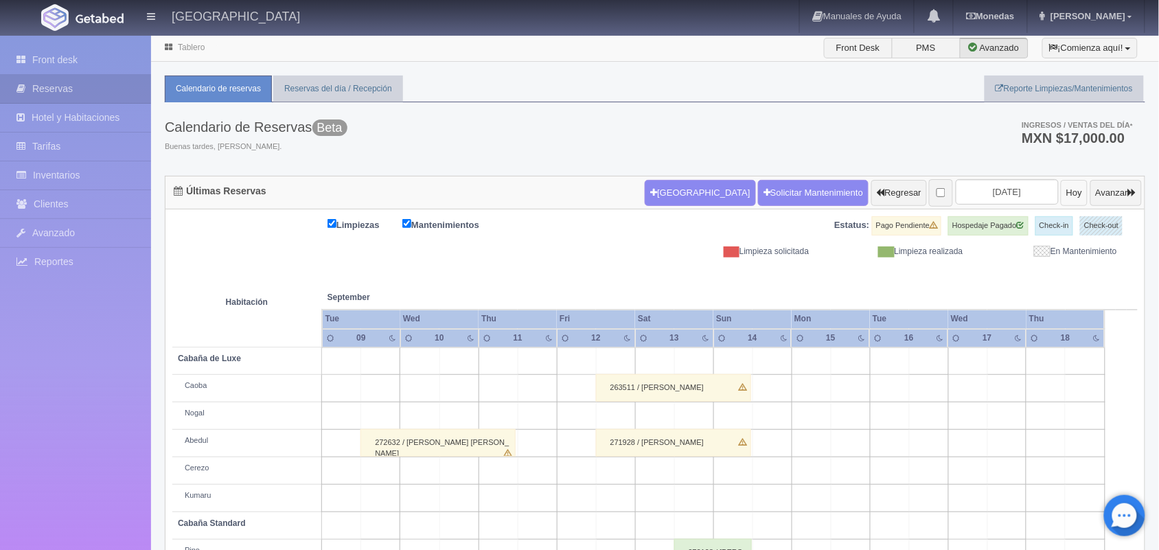
click at [1061, 187] on button "Hoy" at bounding box center [1074, 193] width 27 height 26
